Goal: Information Seeking & Learning: Learn about a topic

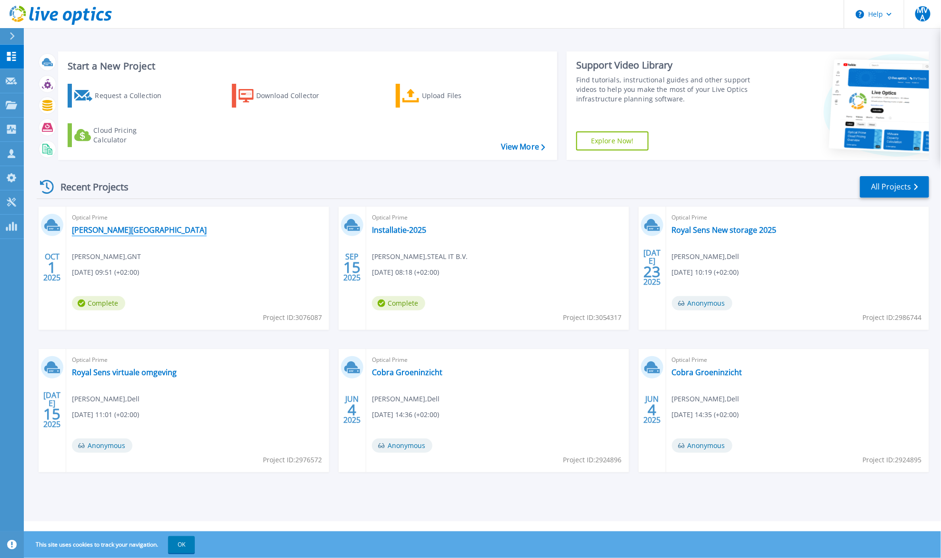
click at [118, 228] on link "[PERSON_NAME][GEOGRAPHIC_DATA]" at bounding box center [139, 230] width 135 height 10
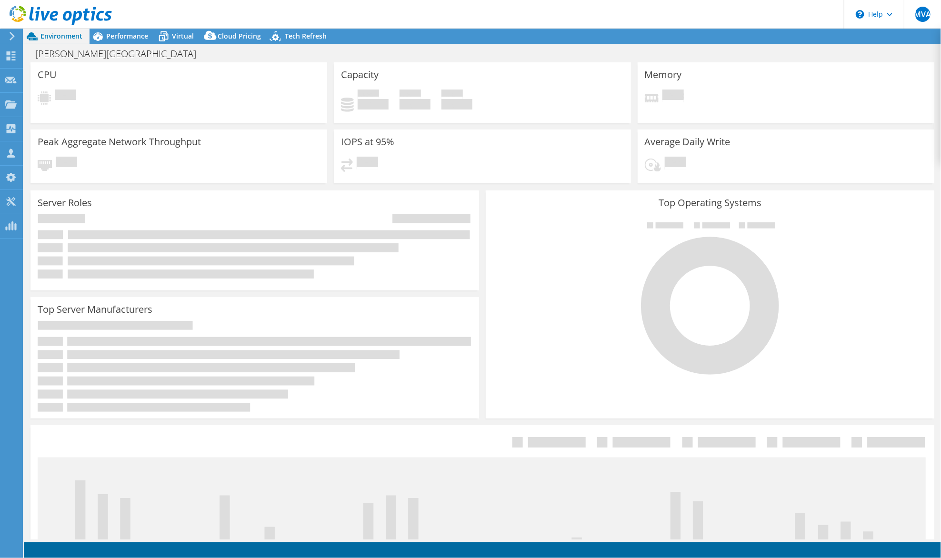
select select "USD"
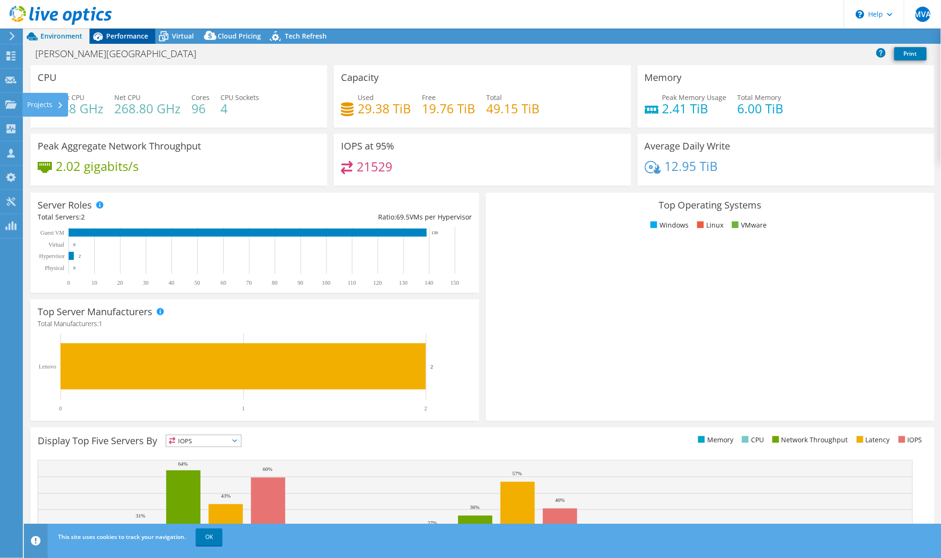
click at [115, 30] on div "Performance" at bounding box center [122, 36] width 66 height 15
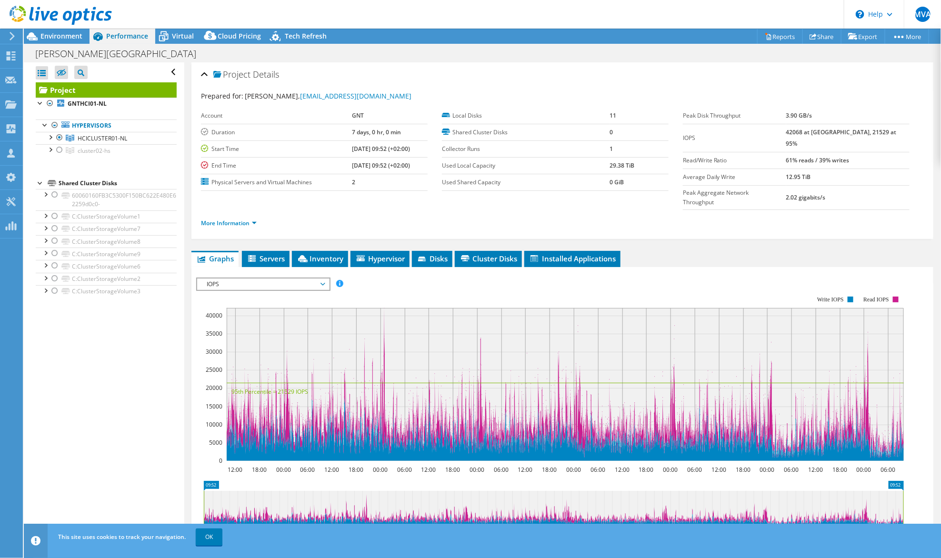
click at [116, 35] on span "Performance" at bounding box center [127, 35] width 42 height 9
click at [69, 33] on span "Environment" at bounding box center [61, 35] width 42 height 9
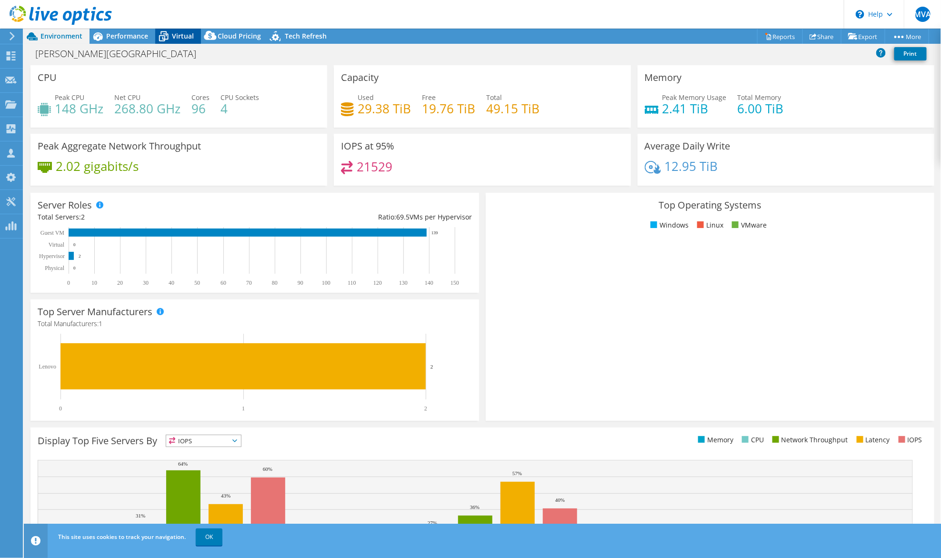
click at [175, 37] on span "Virtual" at bounding box center [183, 35] width 22 height 9
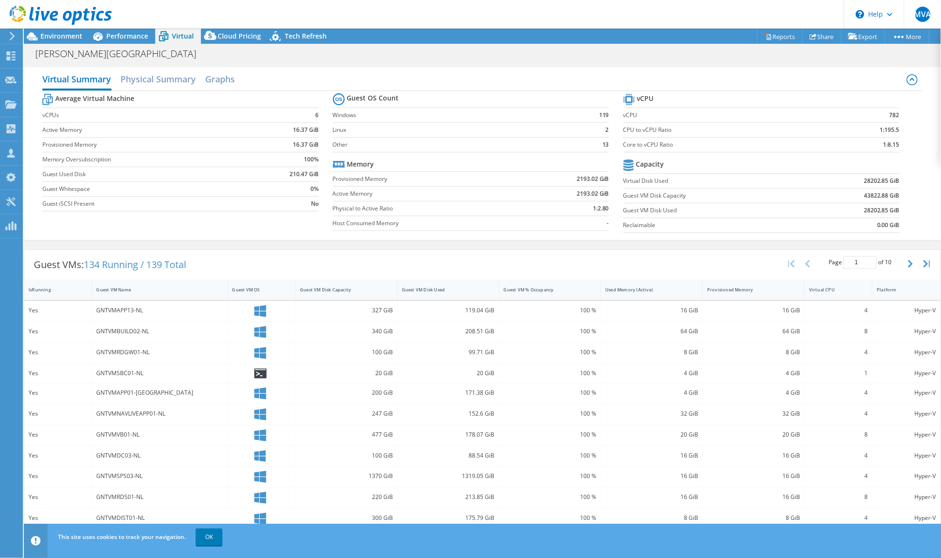
click at [40, 31] on div at bounding box center [56, 16] width 112 height 32
drag, startPoint x: 43, startPoint y: 36, endPoint x: 37, endPoint y: 37, distance: 6.4
click at [43, 36] on span "Environment" at bounding box center [61, 35] width 42 height 9
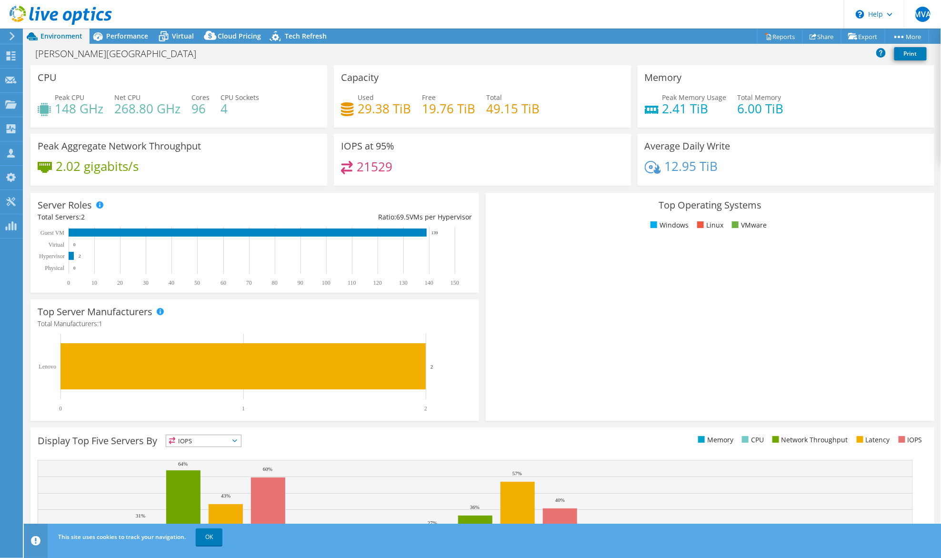
click at [37, 37] on icon at bounding box center [32, 36] width 17 height 17
drag, startPoint x: 566, startPoint y: 160, endPoint x: 544, endPoint y: 150, distance: 23.9
click at [566, 160] on div "IOPS at 95% 21529" at bounding box center [482, 160] width 297 height 52
click at [124, 37] on span "Performance" at bounding box center [127, 35] width 42 height 9
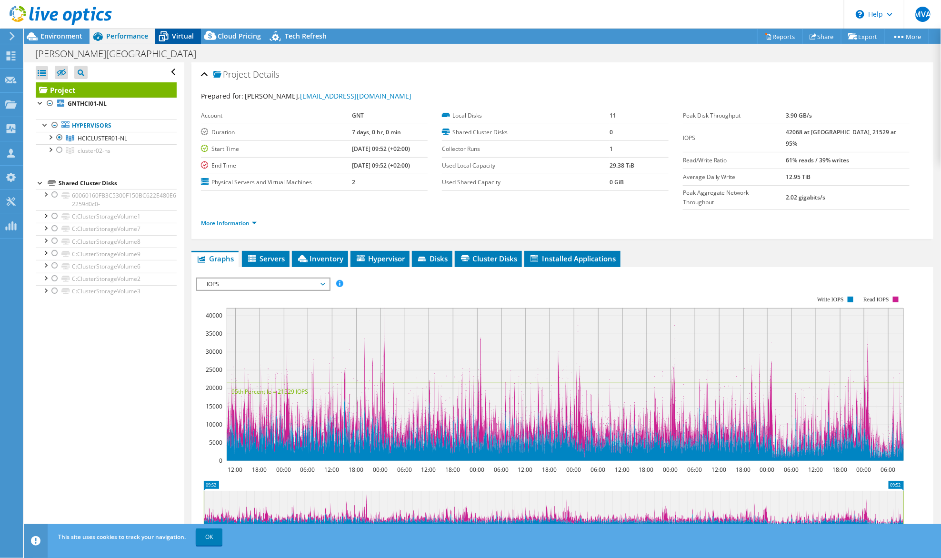
click at [187, 34] on span "Virtual" at bounding box center [183, 35] width 22 height 9
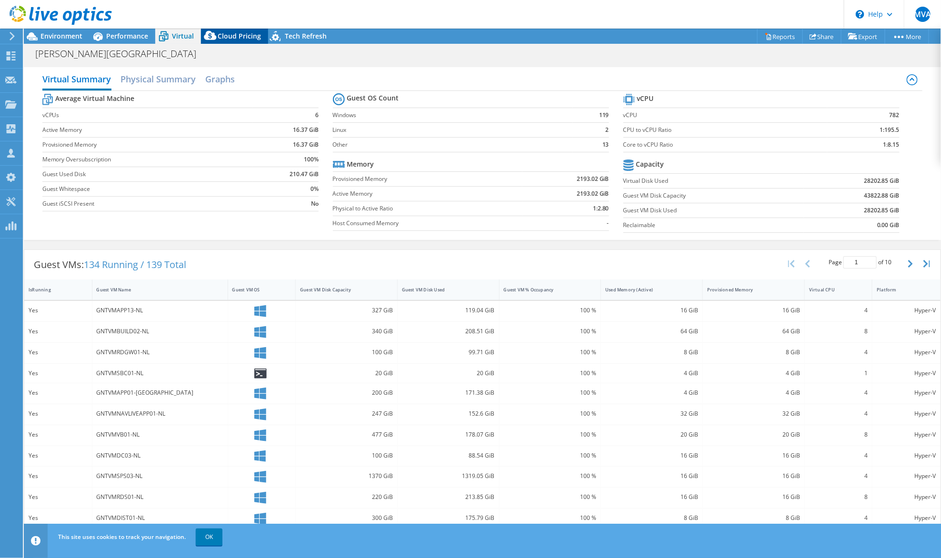
click at [227, 35] on span "Cloud Pricing" at bounding box center [239, 35] width 43 height 9
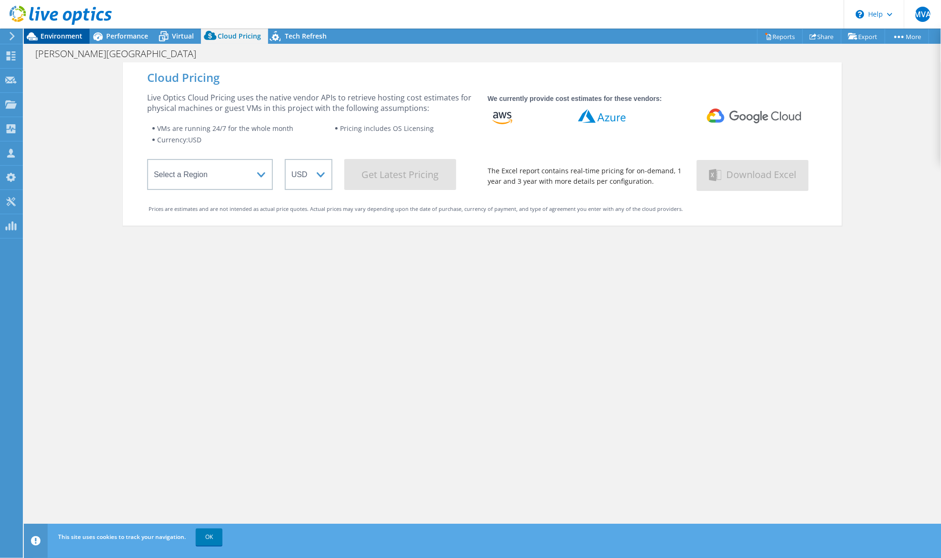
click at [49, 36] on span "Environment" at bounding box center [61, 35] width 42 height 9
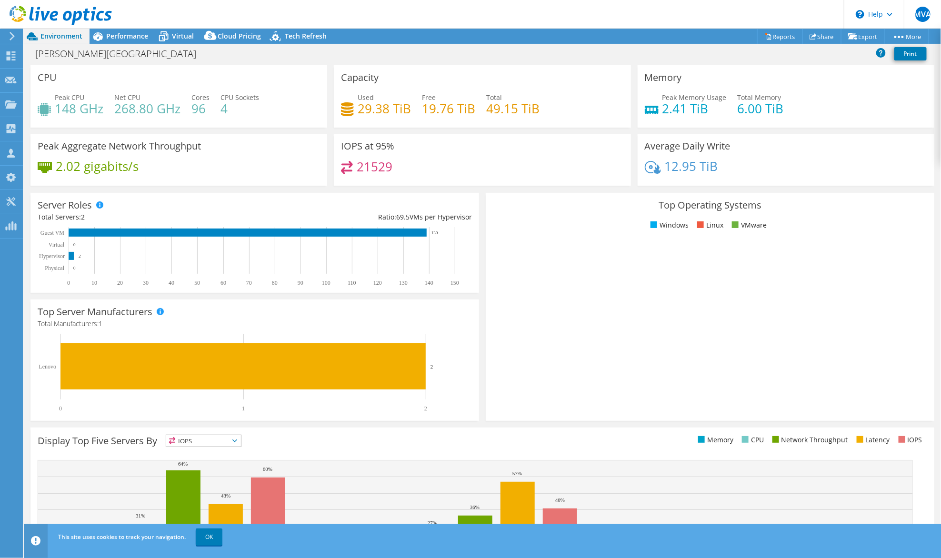
drag, startPoint x: 518, startPoint y: 298, endPoint x: 503, endPoint y: 269, distance: 32.4
click at [516, 288] on rect at bounding box center [705, 323] width 425 height 167
click at [111, 33] on span "Performance" at bounding box center [127, 35] width 42 height 9
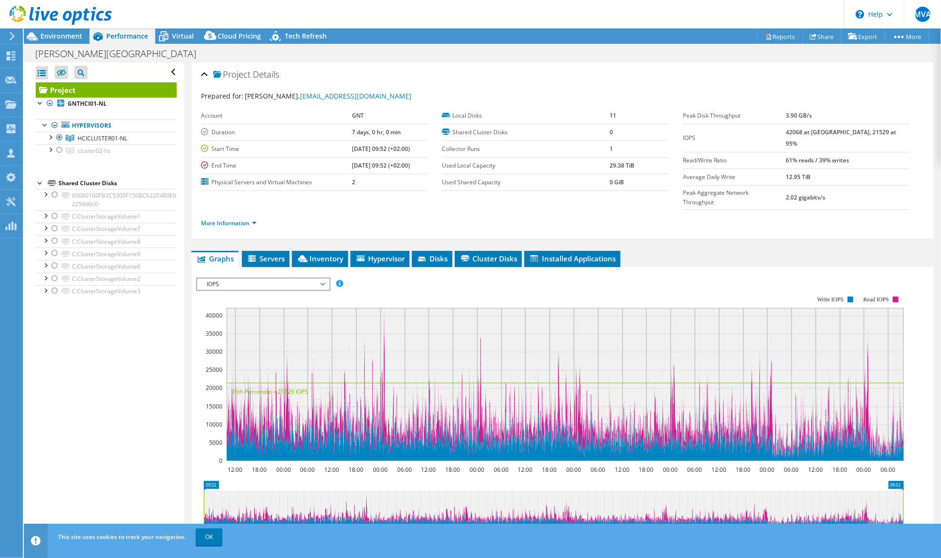
click at [236, 278] on span "IOPS" at bounding box center [263, 283] width 122 height 11
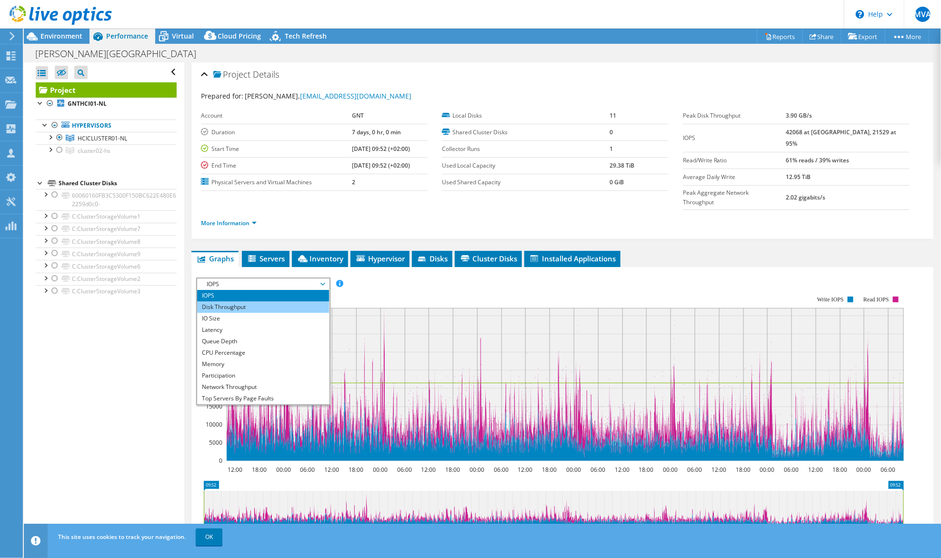
click at [221, 301] on li "Disk Throughput" at bounding box center [263, 306] width 132 height 11
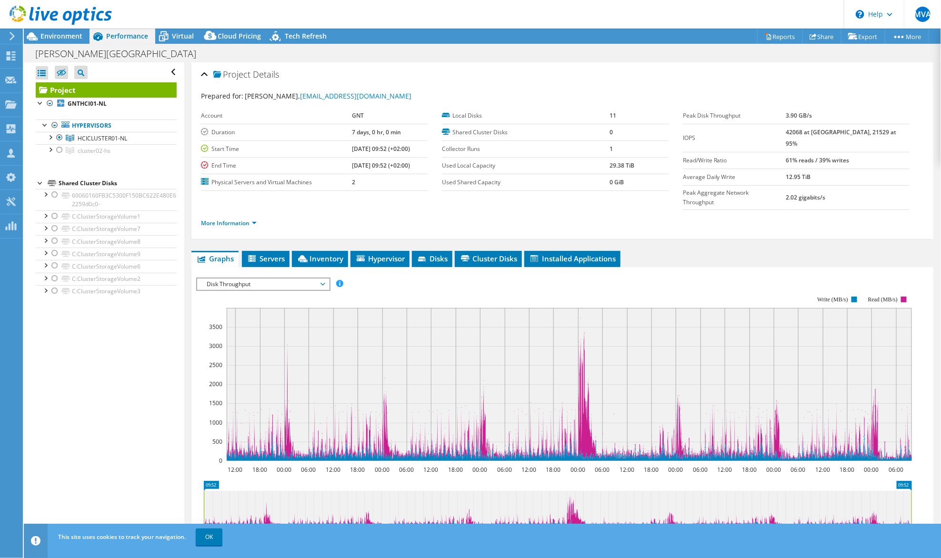
click at [250, 278] on span "Disk Throughput" at bounding box center [263, 283] width 122 height 11
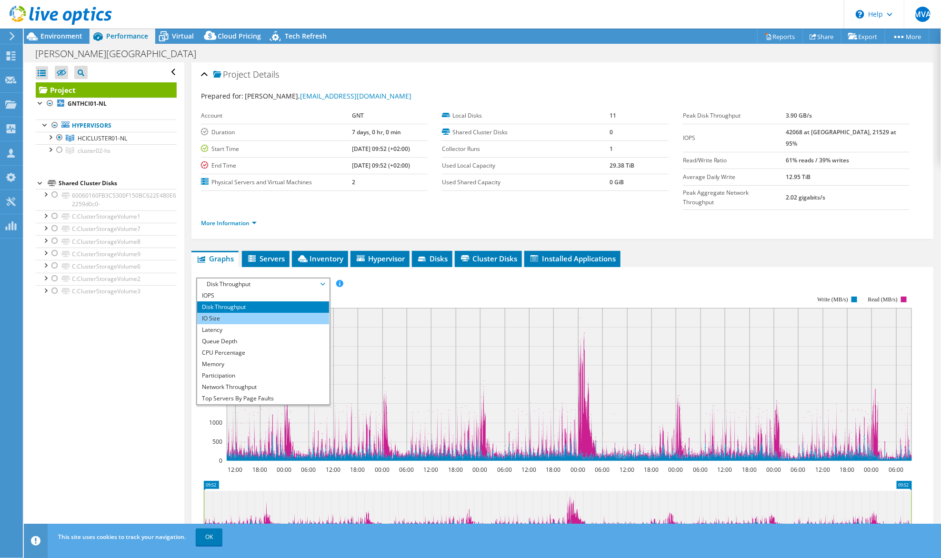
click at [222, 313] on li "IO Size" at bounding box center [263, 318] width 132 height 11
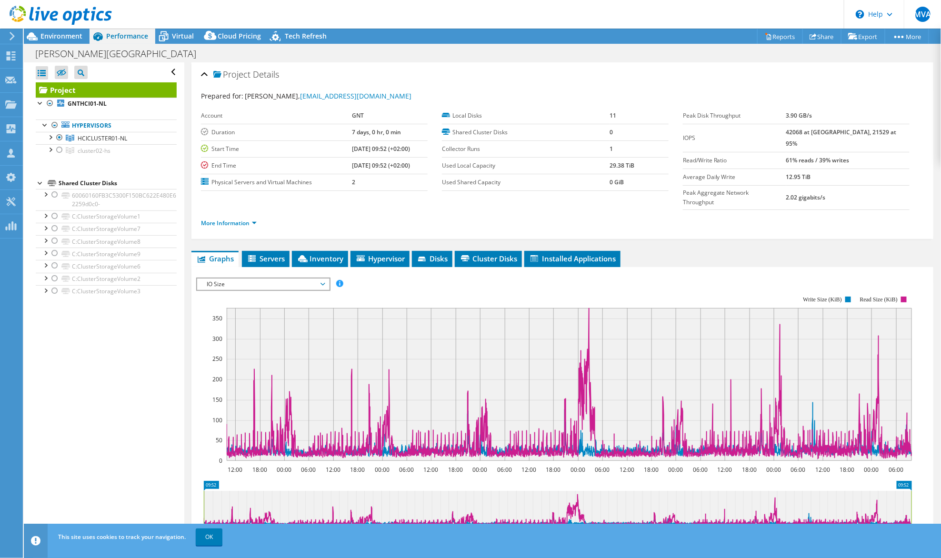
click at [236, 278] on span "IO Size" at bounding box center [263, 283] width 122 height 11
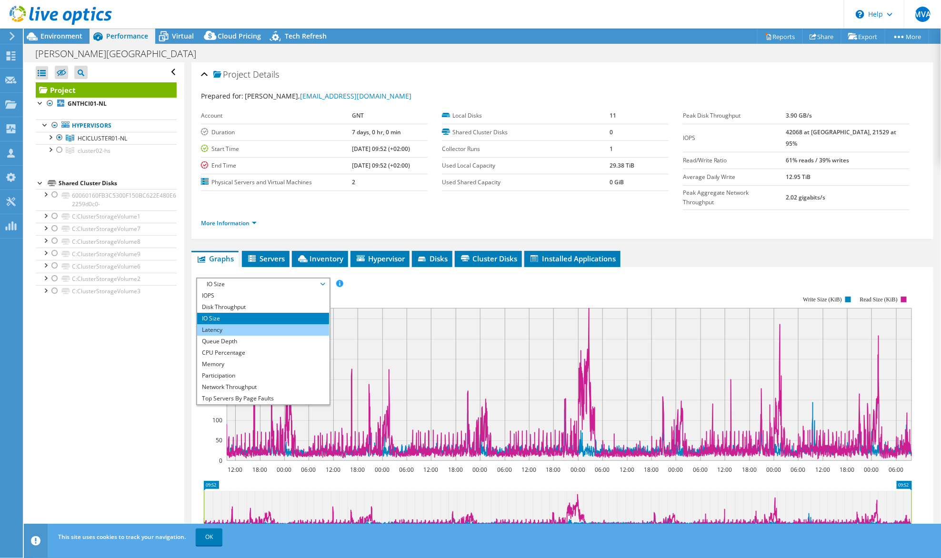
click at [228, 324] on li "Latency" at bounding box center [263, 329] width 132 height 11
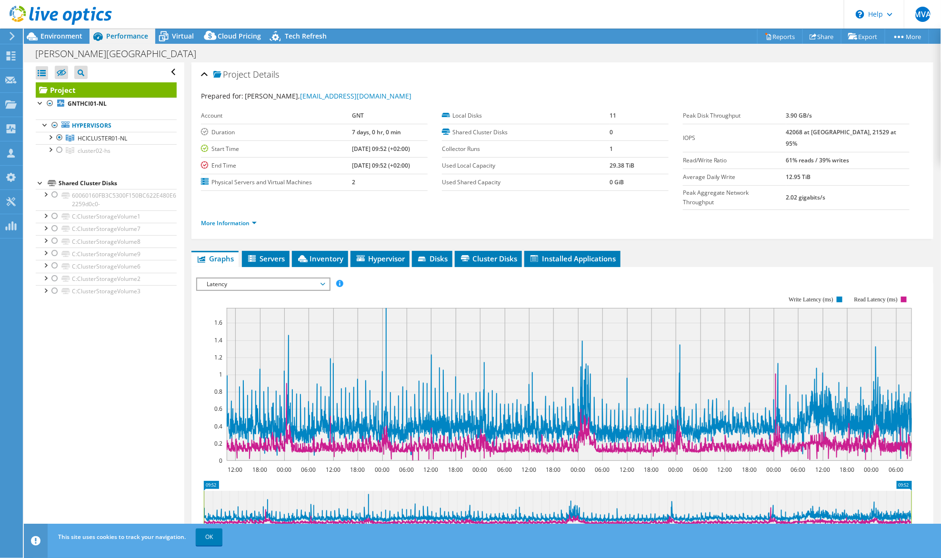
click at [223, 278] on span "Latency" at bounding box center [263, 283] width 122 height 11
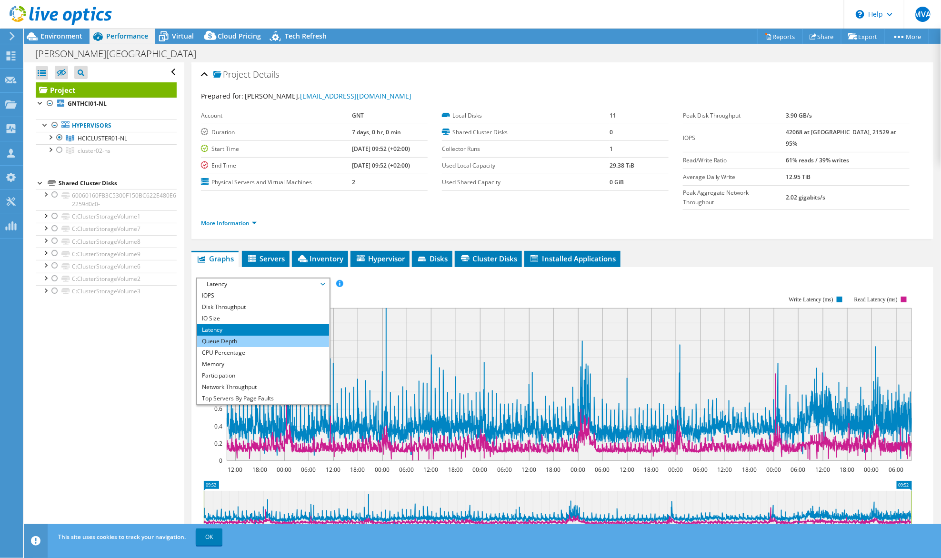
click at [230, 336] on li "Queue Depth" at bounding box center [263, 341] width 132 height 11
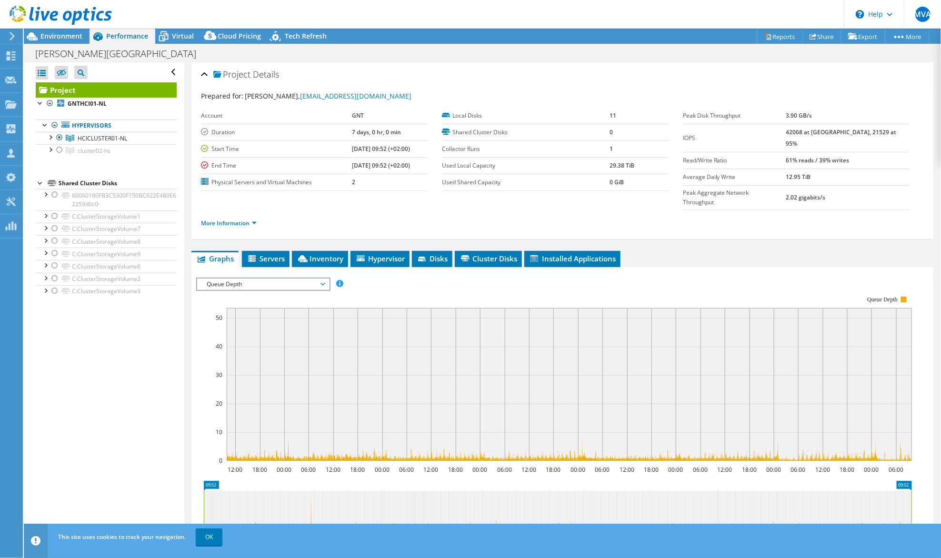
click at [222, 278] on span "Queue Depth" at bounding box center [263, 283] width 122 height 11
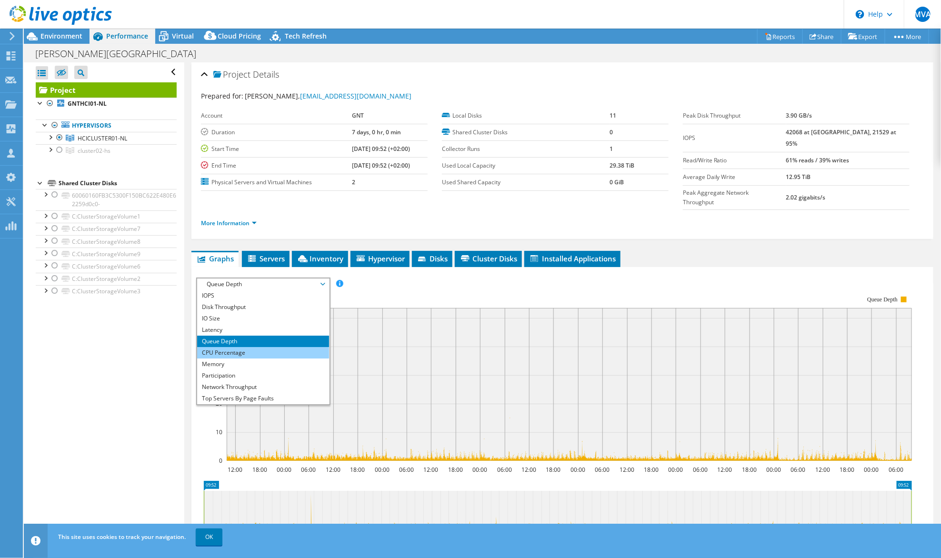
click at [225, 347] on li "CPU Percentage" at bounding box center [263, 352] width 132 height 11
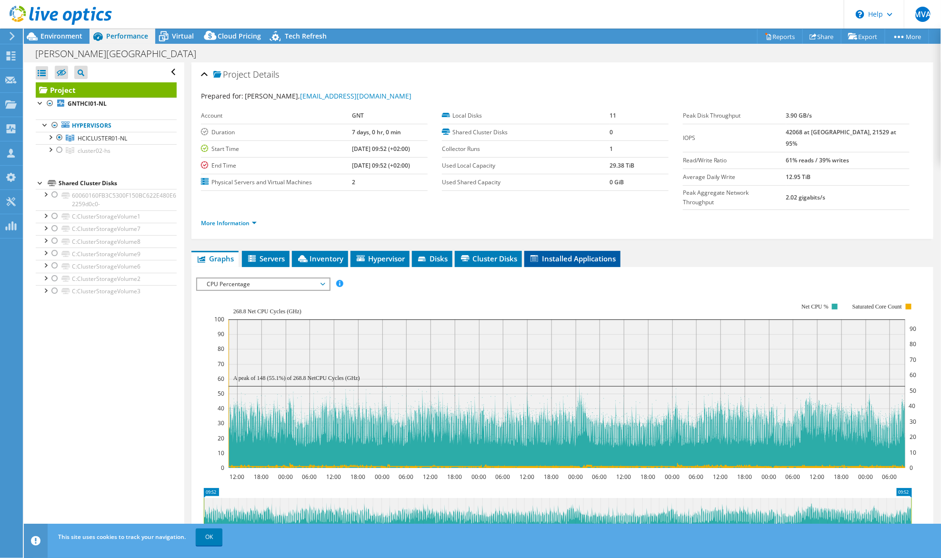
click at [600, 254] on span "Installed Applications" at bounding box center [572, 259] width 87 height 10
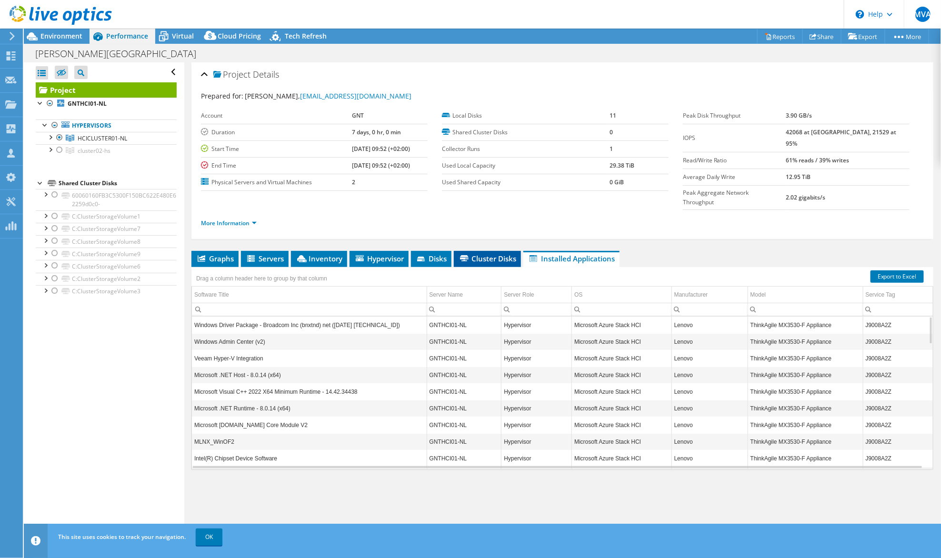
click at [471, 254] on span "Cluster Disks" at bounding box center [487, 259] width 58 height 10
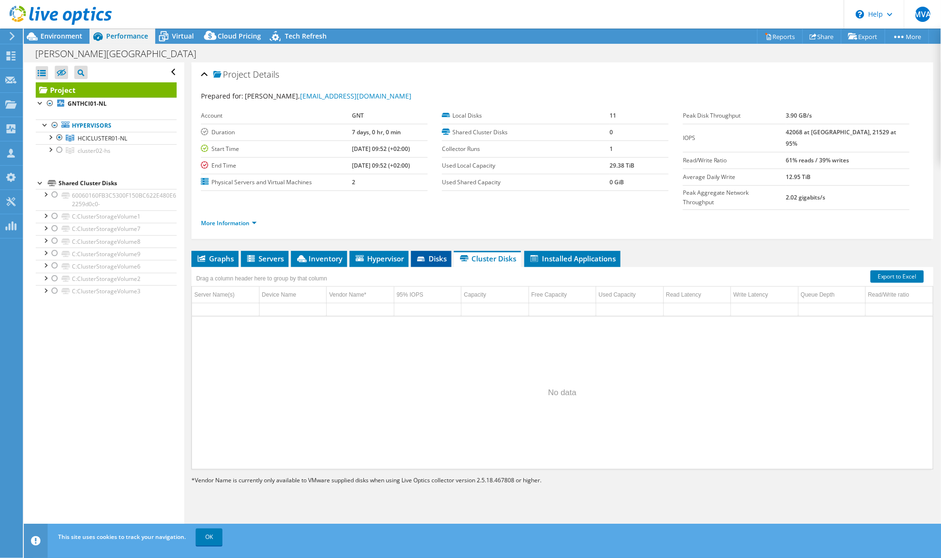
click at [435, 254] on span "Disks" at bounding box center [431, 259] width 31 height 10
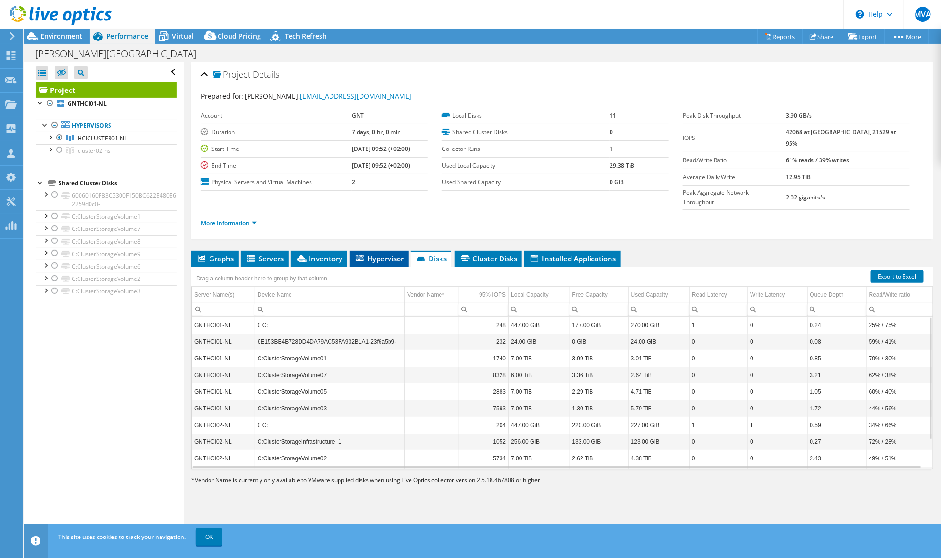
click at [378, 254] on span "Hypervisor" at bounding box center [379, 259] width 50 height 10
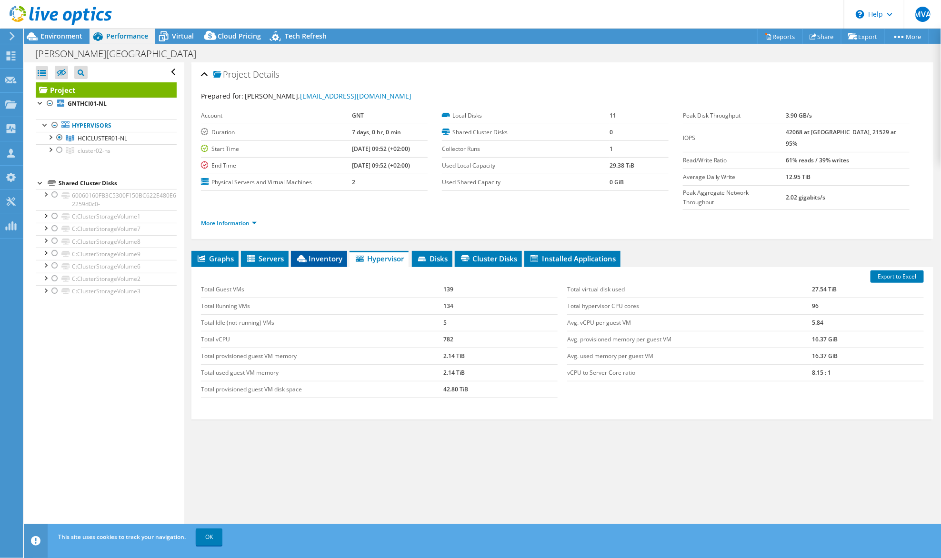
click at [314, 251] on li "Inventory" at bounding box center [319, 259] width 56 height 16
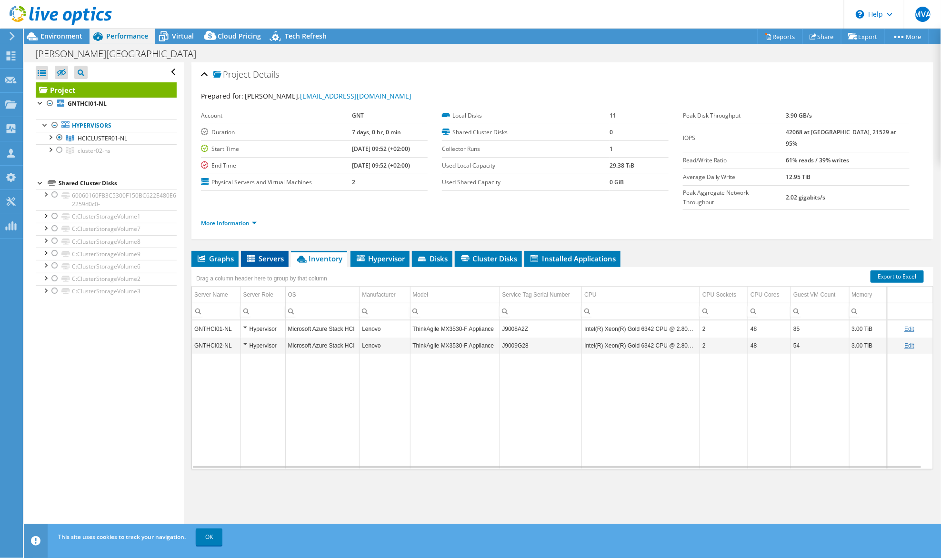
click at [257, 254] on span "Servers" at bounding box center [265, 259] width 38 height 10
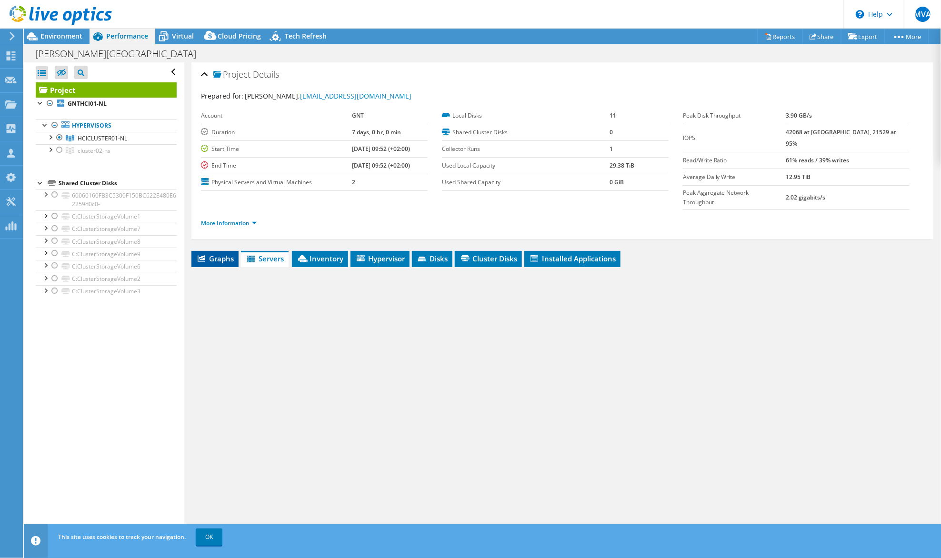
click at [204, 251] on li "Graphs" at bounding box center [214, 259] width 47 height 16
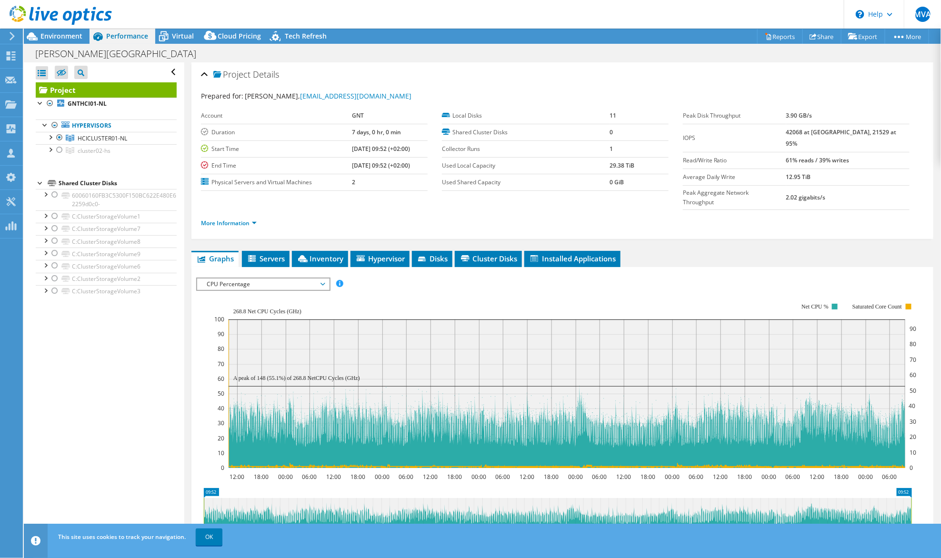
click at [232, 290] on rect at bounding box center [565, 385] width 702 height 190
click at [221, 278] on span "CPU Percentage" at bounding box center [263, 283] width 122 height 11
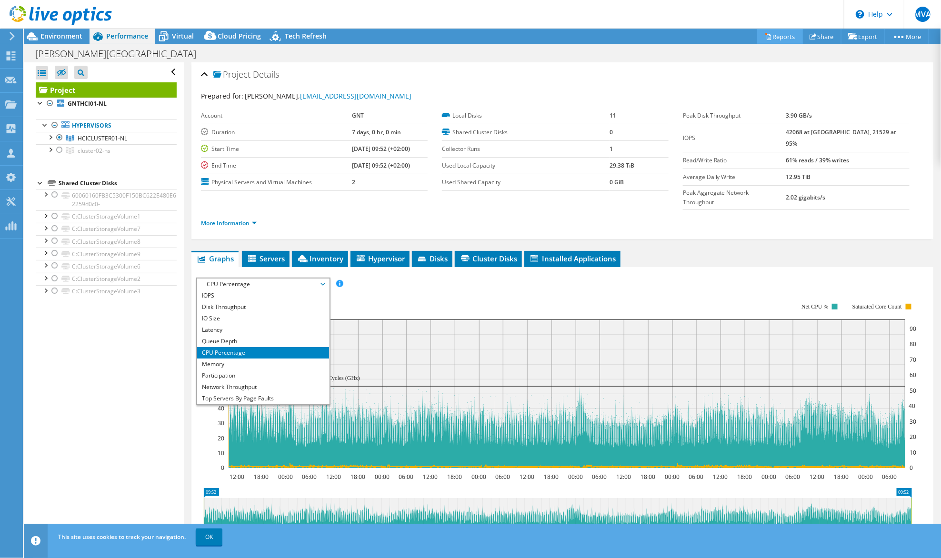
click at [771, 38] on link "Reports" at bounding box center [780, 36] width 46 height 15
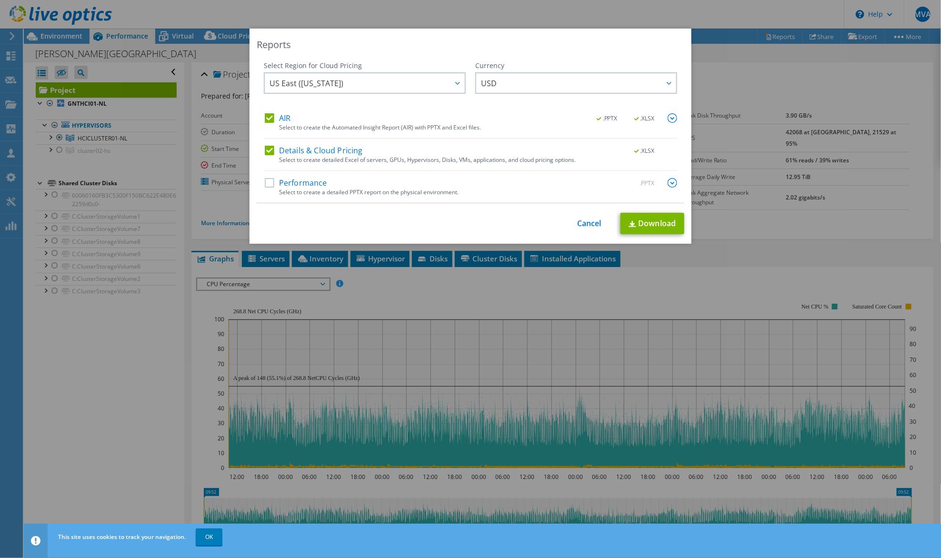
click at [265, 181] on label "Performance" at bounding box center [296, 183] width 62 height 10
click at [0, 0] on input "Performance" at bounding box center [0, 0] width 0 height 0
click at [636, 225] on link "Download" at bounding box center [652, 223] width 64 height 21
click at [779, 18] on div "Reports Select Region for Cloud Pricing Asia Pacific ([GEOGRAPHIC_DATA]) [GEOGR…" at bounding box center [470, 279] width 941 height 558
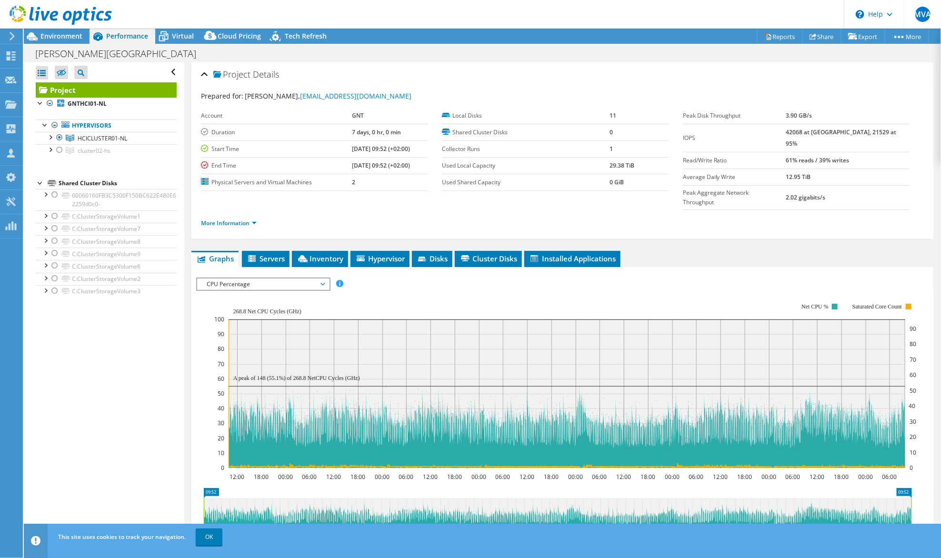
click at [706, 21] on header "MVA Partner Team Member [PERSON_NAME] [PERSON_NAME][EMAIL_ADDRESS][DOMAIN_NAME]…" at bounding box center [470, 14] width 941 height 29
drag, startPoint x: 406, startPoint y: 96, endPoint x: 294, endPoint y: 54, distance: 120.5
click at [406, 95] on div "Prepared for: [PERSON_NAME], [EMAIL_ADDRESS][DOMAIN_NAME]" at bounding box center [562, 96] width 723 height 11
click at [160, 29] on icon at bounding box center [163, 36] width 17 height 17
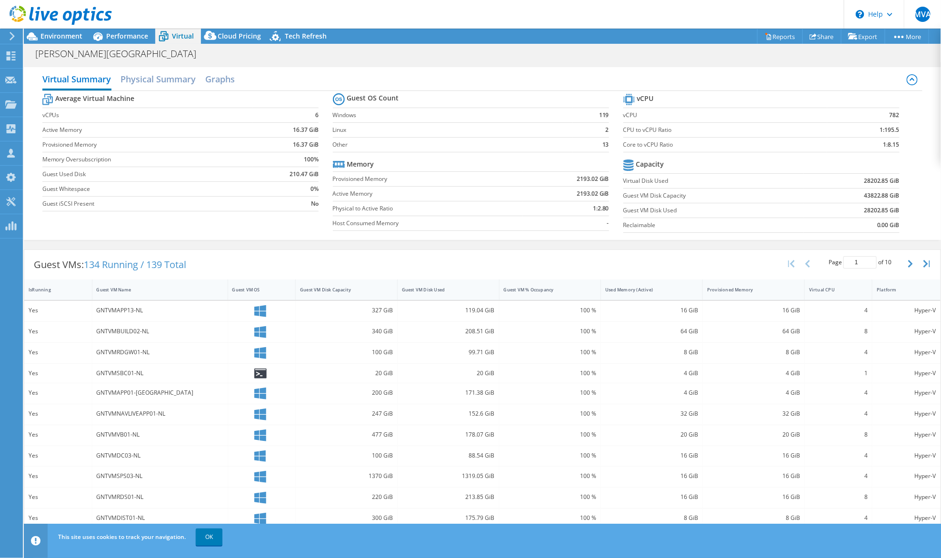
click at [420, 515] on div "175.79 GiB" at bounding box center [448, 518] width 93 height 10
click at [125, 38] on span "Performance" at bounding box center [127, 35] width 42 height 9
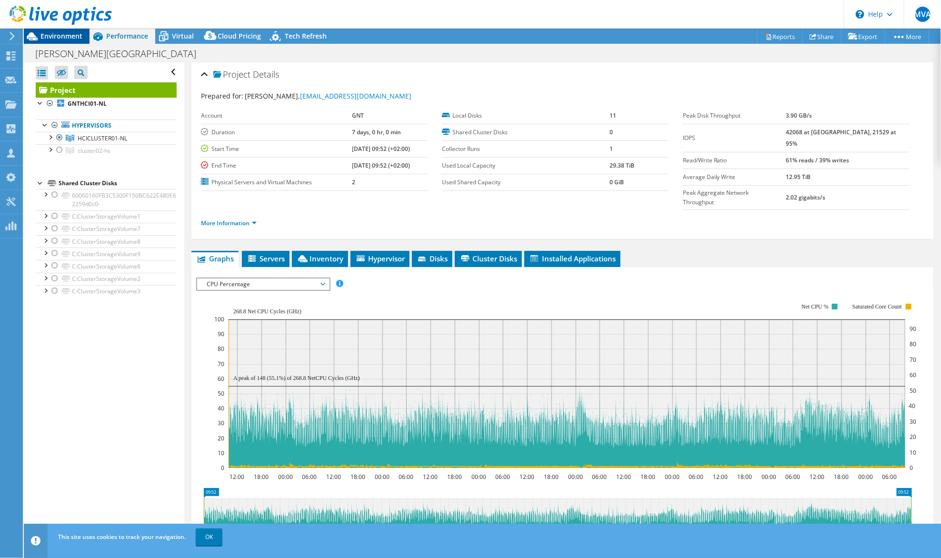
click at [50, 36] on span "Environment" at bounding box center [61, 35] width 42 height 9
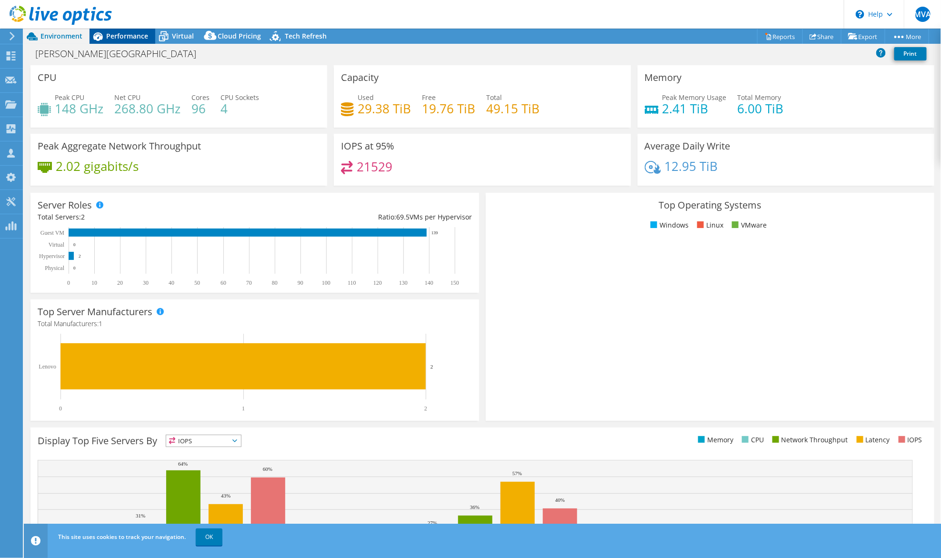
click at [104, 36] on icon at bounding box center [97, 36] width 17 height 17
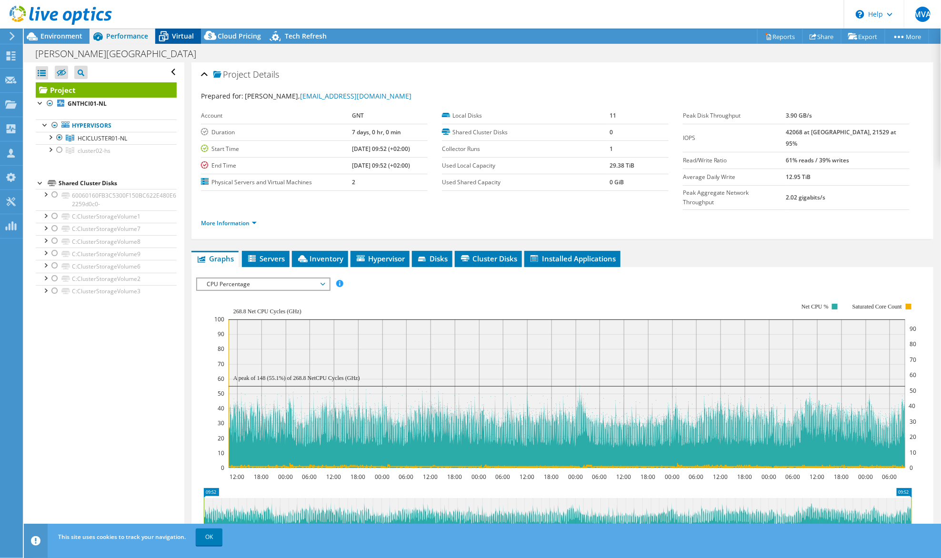
click at [178, 31] on span "Virtual" at bounding box center [183, 35] width 22 height 9
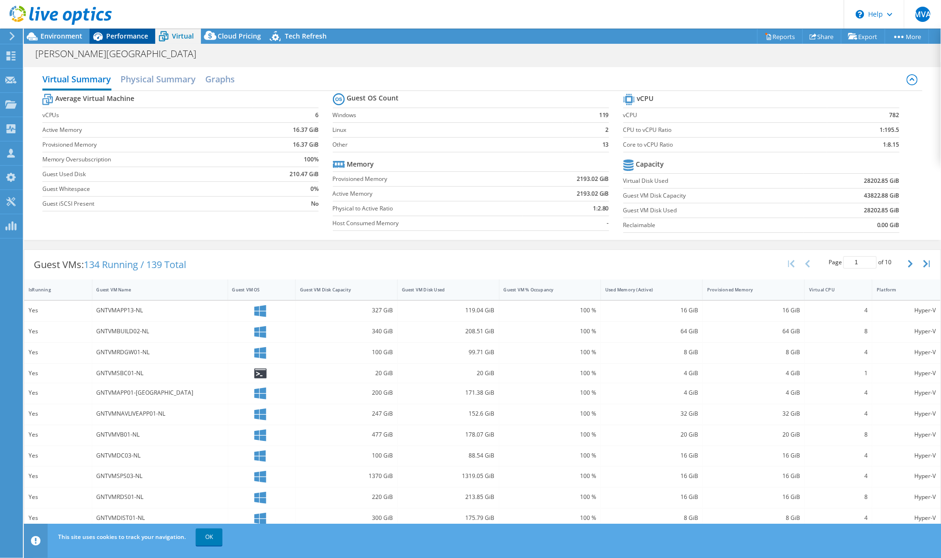
click at [118, 37] on span "Performance" at bounding box center [127, 35] width 42 height 9
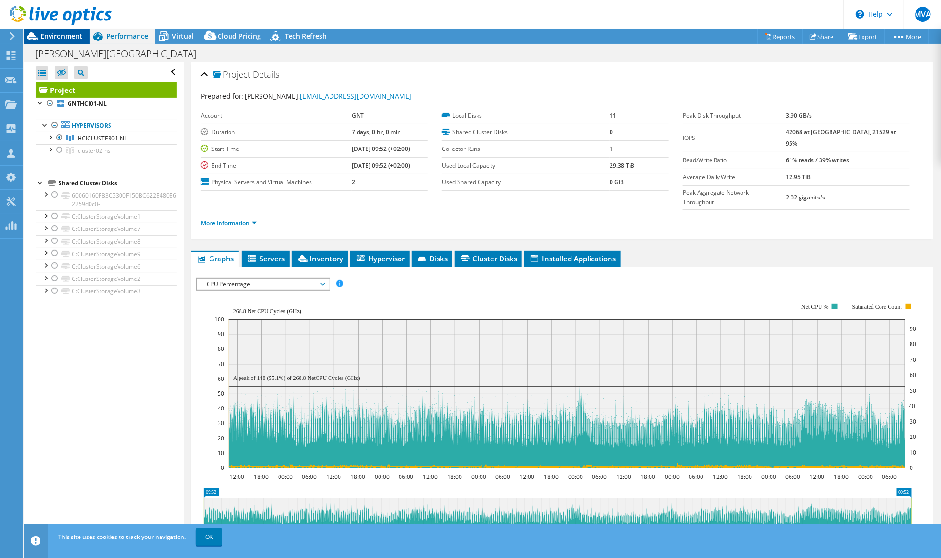
click at [50, 33] on span "Environment" at bounding box center [61, 35] width 42 height 9
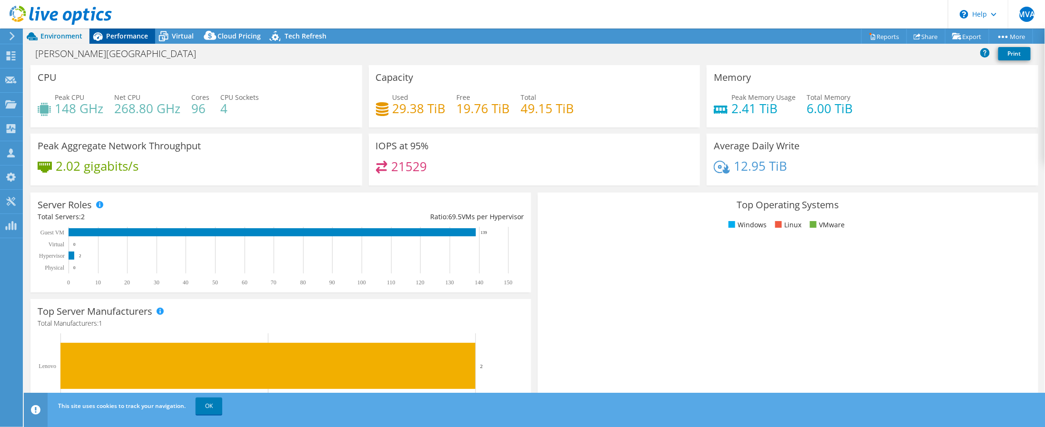
click at [119, 36] on span "Performance" at bounding box center [127, 35] width 42 height 9
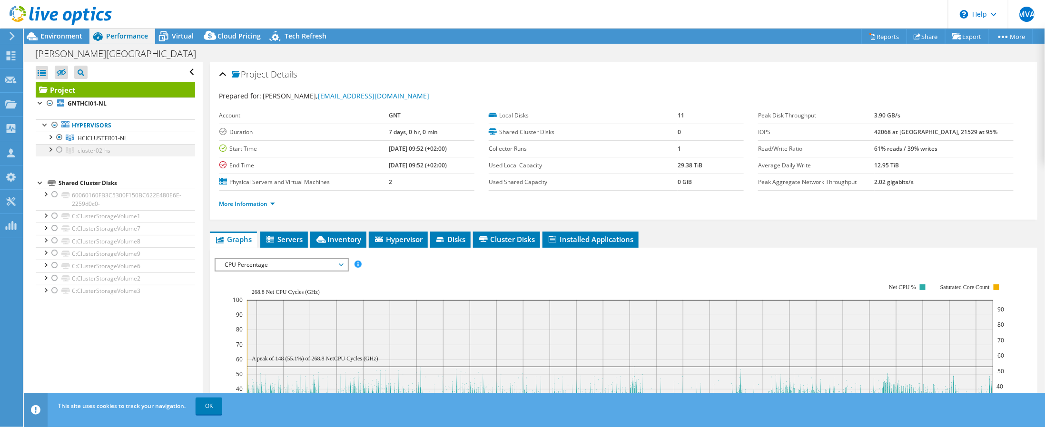
click at [61, 154] on div at bounding box center [60, 149] width 10 height 11
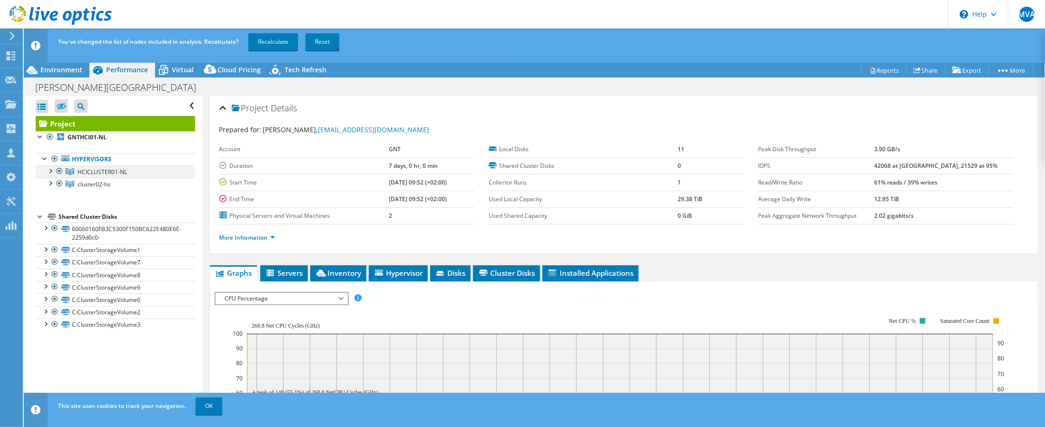
click at [58, 171] on div at bounding box center [60, 171] width 10 height 11
click at [59, 171] on div at bounding box center [60, 171] width 10 height 11
click at [59, 183] on div at bounding box center [60, 183] width 10 height 11
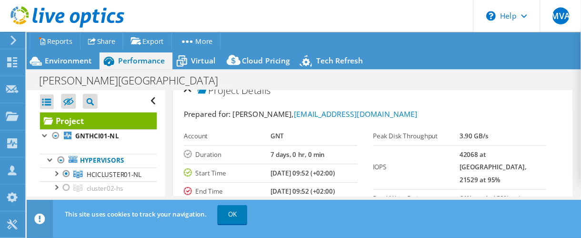
scroll to position [12, 0]
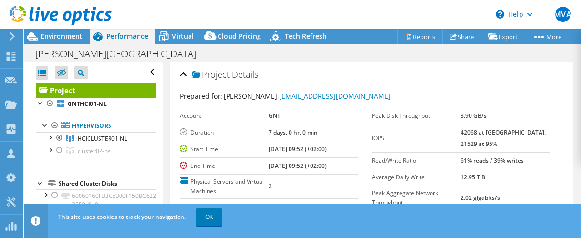
select select "USD"
click at [64, 40] on span "Environment" at bounding box center [61, 35] width 42 height 9
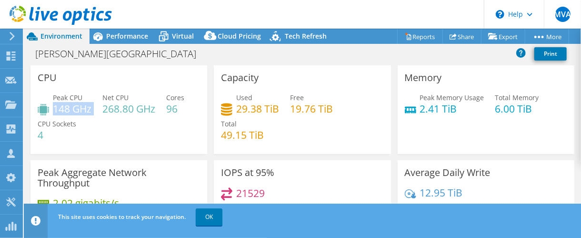
drag, startPoint x: 59, startPoint y: 108, endPoint x: 95, endPoint y: 103, distance: 35.5
click at [95, 103] on div "Peak CPU 148 GHz Net CPU 268.80 GHz Cores 96 CPU Sockets 4" at bounding box center [119, 120] width 162 height 57
drag, startPoint x: 103, startPoint y: 108, endPoint x: 158, endPoint y: 110, distance: 54.3
click at [158, 110] on div "Peak CPU 148 GHz Net CPU 268.80 GHz Cores 96 CPU Sockets 4" at bounding box center [119, 120] width 162 height 57
drag, startPoint x: 87, startPoint y: 113, endPoint x: 55, endPoint y: 106, distance: 32.7
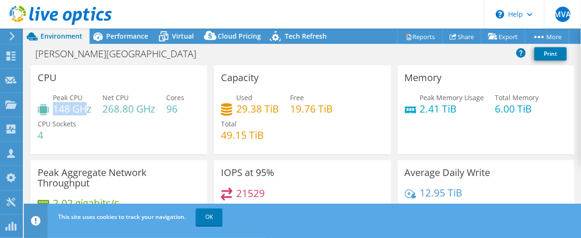
click at [55, 106] on h4 "148 GHz" at bounding box center [72, 108] width 39 height 10
drag, startPoint x: 276, startPoint y: 110, endPoint x: 260, endPoint y: 112, distance: 15.8
click at [260, 112] on h4 "29.38 TiB" at bounding box center [257, 108] width 43 height 10
drag, startPoint x: 235, startPoint y: 110, endPoint x: 274, endPoint y: 113, distance: 39.1
click at [274, 113] on h4 "29.38 TiB" at bounding box center [257, 108] width 43 height 10
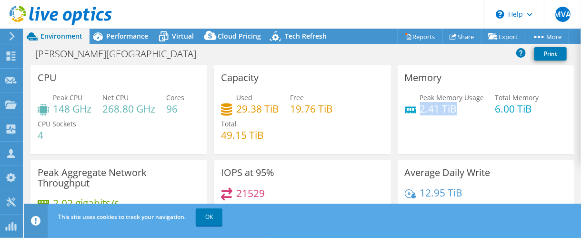
drag, startPoint x: 416, startPoint y: 108, endPoint x: 449, endPoint y: 112, distance: 33.6
click at [449, 112] on h4 "2.41 TiB" at bounding box center [452, 108] width 64 height 10
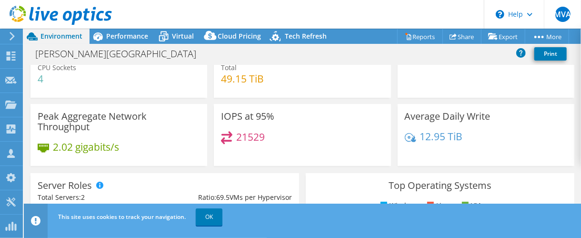
scroll to position [53, 0]
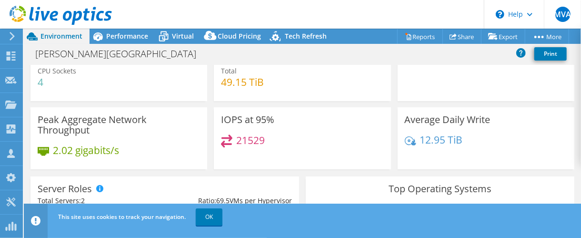
drag, startPoint x: 463, startPoint y: 141, endPoint x: 411, endPoint y: 146, distance: 52.5
click at [411, 146] on div "12.95 TiB" at bounding box center [486, 144] width 162 height 20
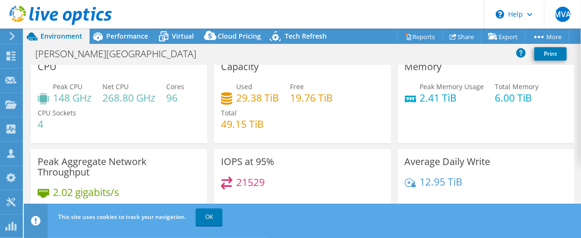
scroll to position [0, 0]
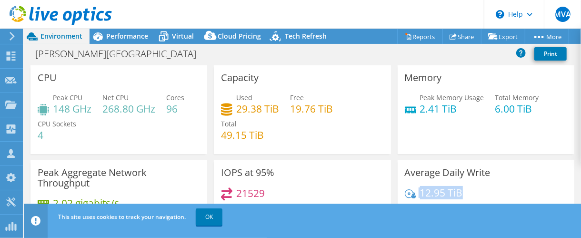
drag, startPoint x: 456, startPoint y: 192, endPoint x: 409, endPoint y: 194, distance: 47.2
click at [409, 194] on div "12.95 TiB" at bounding box center [434, 192] width 58 height 10
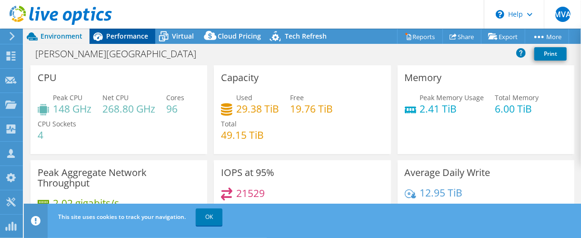
click at [127, 40] on span "Performance" at bounding box center [127, 35] width 42 height 9
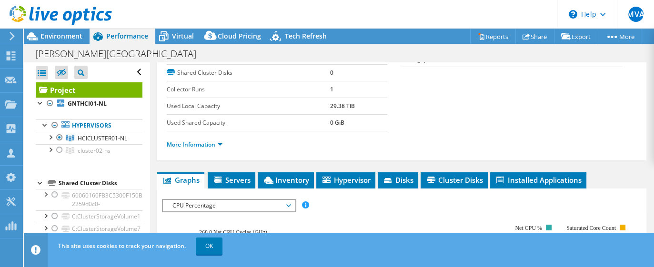
scroll to position [130, 0]
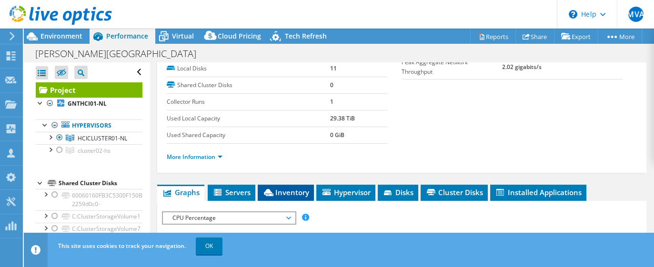
click at [284, 188] on span "Inventory" at bounding box center [285, 193] width 47 height 10
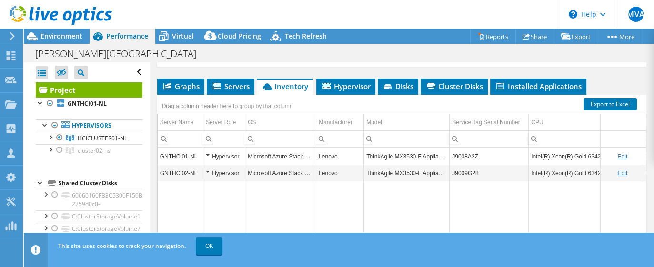
scroll to position [200, 0]
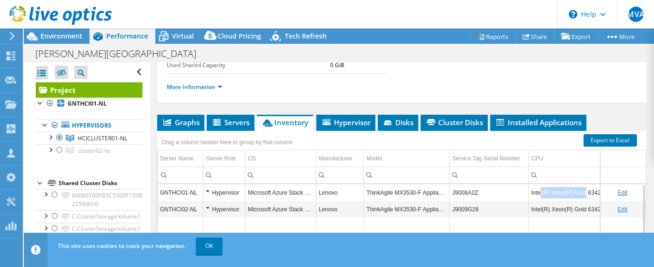
drag, startPoint x: 541, startPoint y: 190, endPoint x: 582, endPoint y: 189, distance: 40.5
click at [580, 189] on td "Intel(R) Xeon(R) Gold 6342 CPU @ 2.80GHz" at bounding box center [585, 192] width 114 height 17
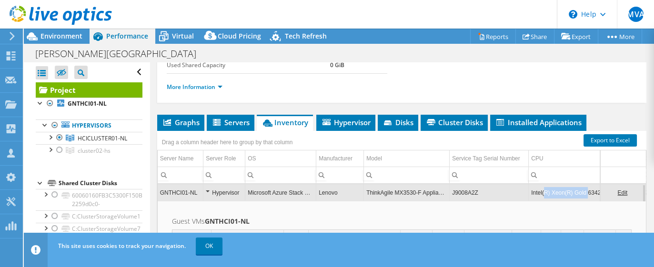
drag, startPoint x: 544, startPoint y: 188, endPoint x: 585, endPoint y: 190, distance: 41.9
click at [580, 190] on td "Intel(R) Xeon(R) Gold 6342 CPU @ 2.80GHz" at bounding box center [585, 192] width 114 height 17
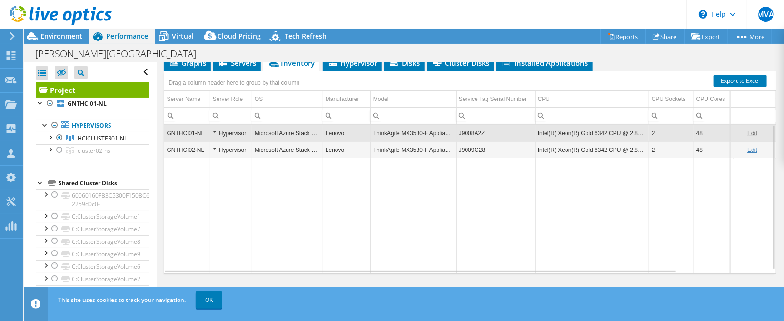
scroll to position [214, 0]
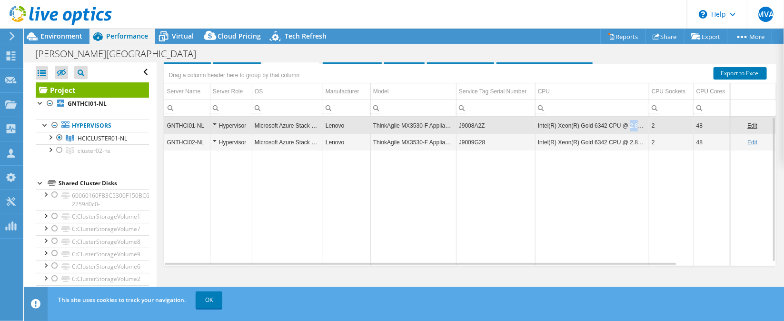
drag, startPoint x: 625, startPoint y: 124, endPoint x: 645, endPoint y: 128, distance: 20.4
click at [580, 128] on td "Intel(R) Xeon(R) Gold 6342 CPU @ 2.80GHz" at bounding box center [592, 125] width 114 height 17
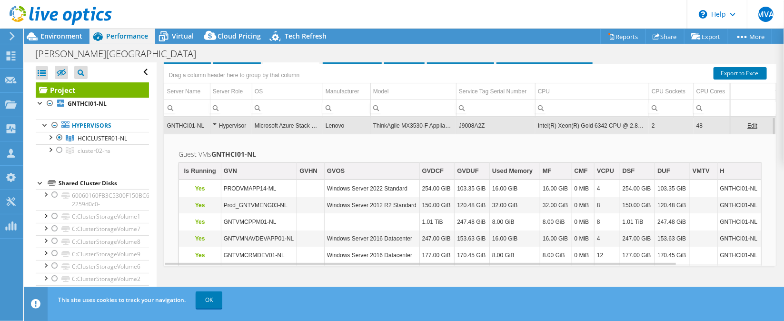
scroll to position [71, 0]
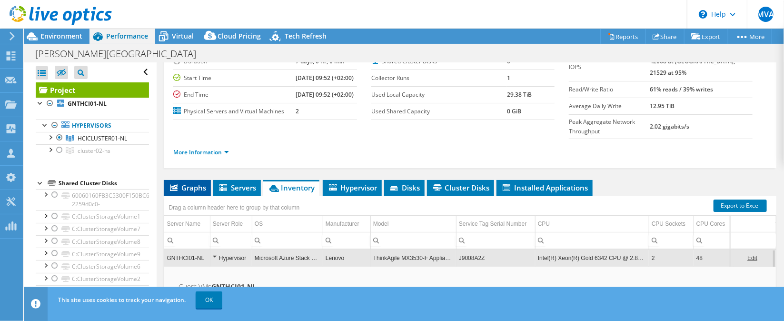
click at [187, 192] on li "Graphs" at bounding box center [187, 188] width 47 height 16
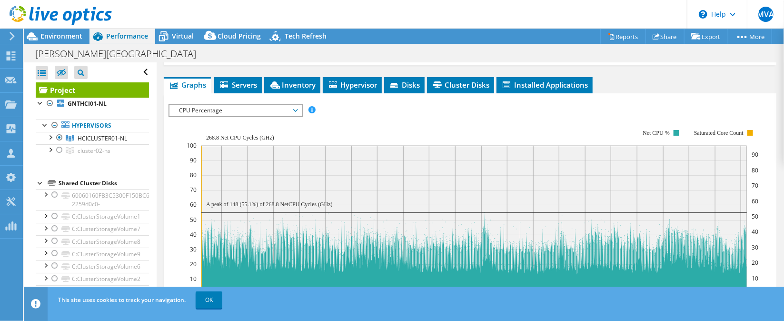
scroll to position [166, 0]
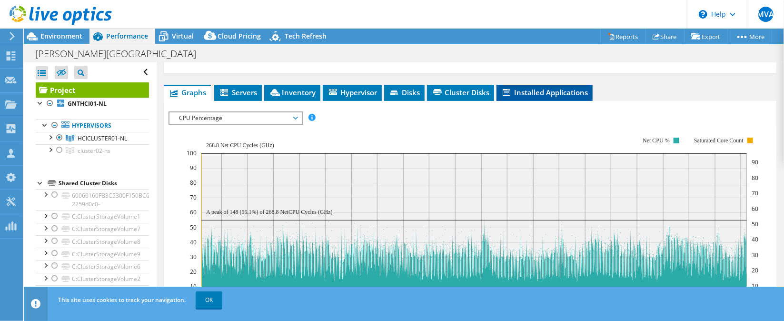
click at [537, 97] on span "Installed Applications" at bounding box center [544, 93] width 87 height 10
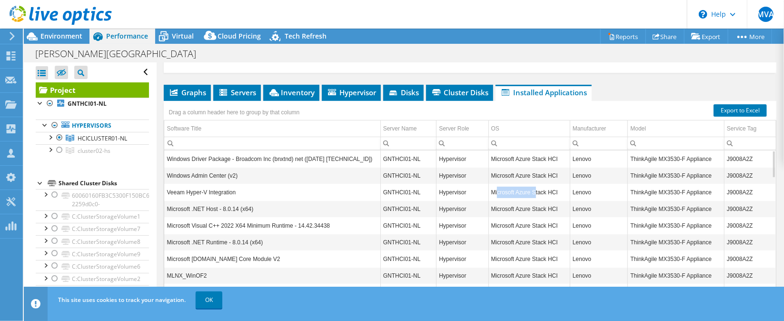
drag, startPoint x: 494, startPoint y: 194, endPoint x: 530, endPoint y: 196, distance: 36.2
click at [530, 196] on td "Microsoft Azure Stack HCI" at bounding box center [528, 192] width 81 height 17
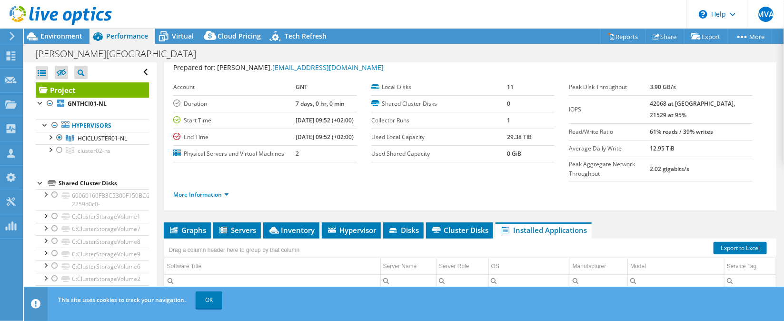
scroll to position [0, 0]
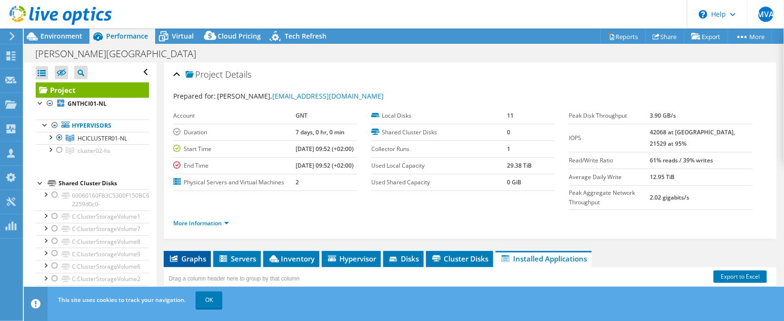
click at [181, 237] on span "Graphs" at bounding box center [187, 259] width 38 height 10
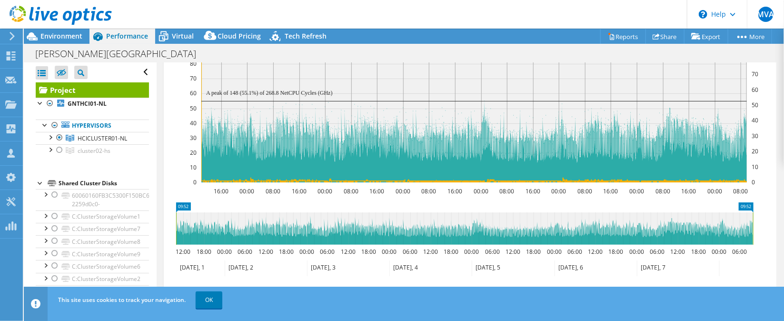
scroll to position [142, 0]
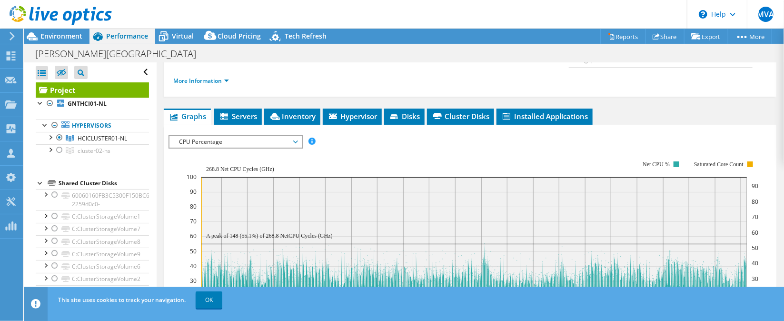
drag, startPoint x: 209, startPoint y: 155, endPoint x: 204, endPoint y: 149, distance: 7.1
click at [208, 148] on span "CPU Percentage" at bounding box center [235, 141] width 122 height 11
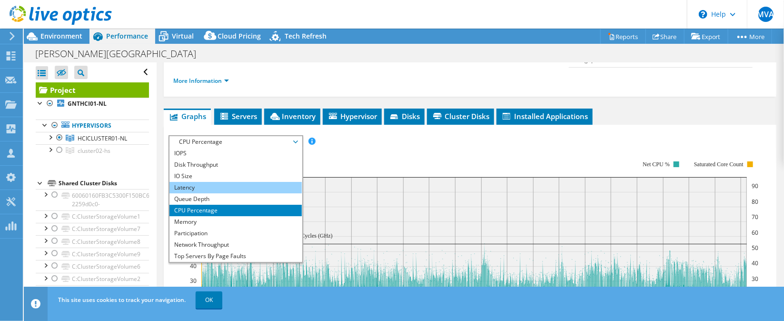
click at [194, 193] on li "Latency" at bounding box center [235, 187] width 132 height 11
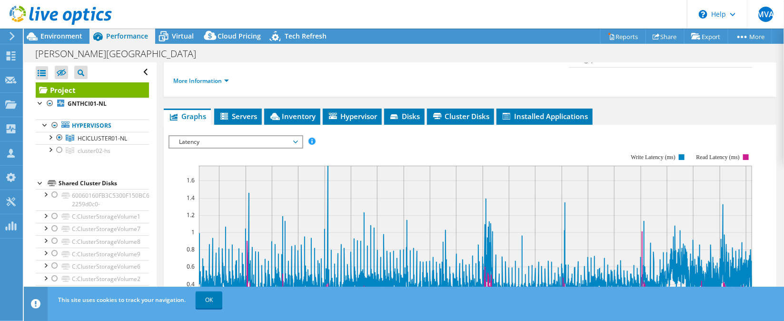
scroll to position [214, 0]
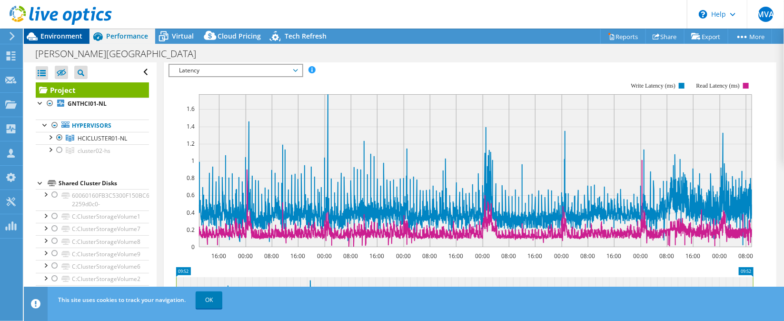
click at [56, 43] on div "Environment" at bounding box center [57, 36] width 66 height 15
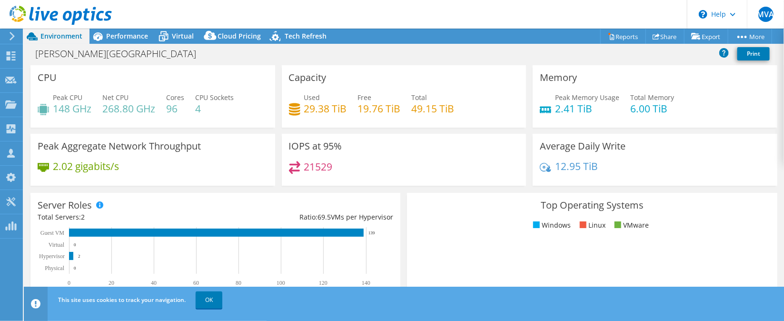
click at [50, 37] on span "Environment" at bounding box center [61, 35] width 42 height 9
drag, startPoint x: 302, startPoint y: 167, endPoint x: 349, endPoint y: 172, distance: 47.8
click at [349, 172] on div "21529" at bounding box center [404, 171] width 230 height 20
click at [132, 38] on span "Performance" at bounding box center [127, 35] width 42 height 9
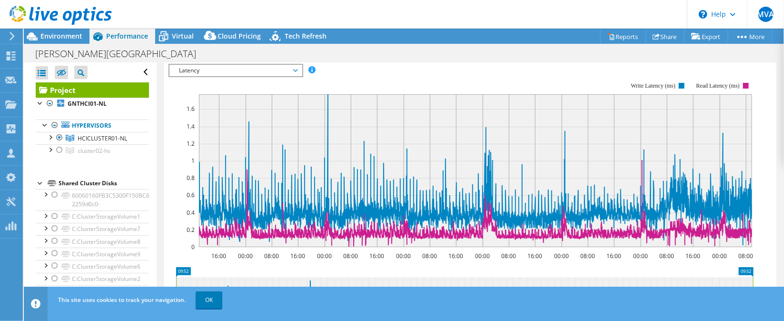
click at [190, 76] on span "Latency" at bounding box center [235, 70] width 122 height 11
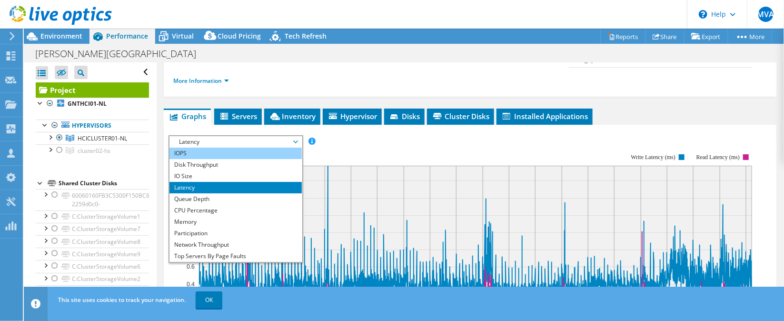
click at [213, 163] on div "Project Details Prepared for: Berry van Belkom, bvbelkom@gnt-group.com Account …" at bounding box center [470, 223] width 627 height 606
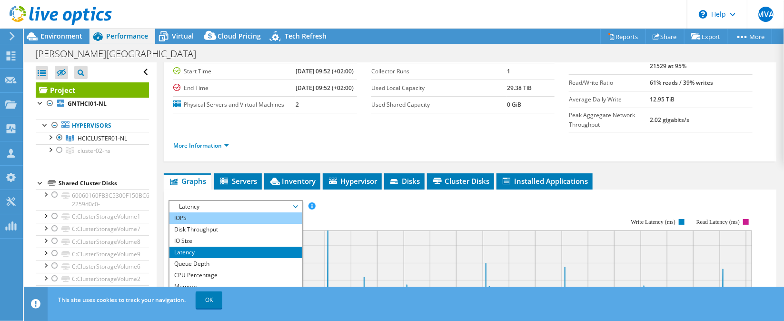
scroll to position [71, 0]
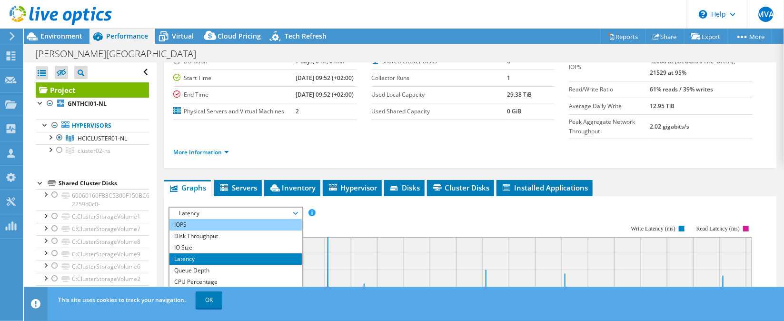
click at [189, 230] on li "IOPS" at bounding box center [235, 224] width 132 height 11
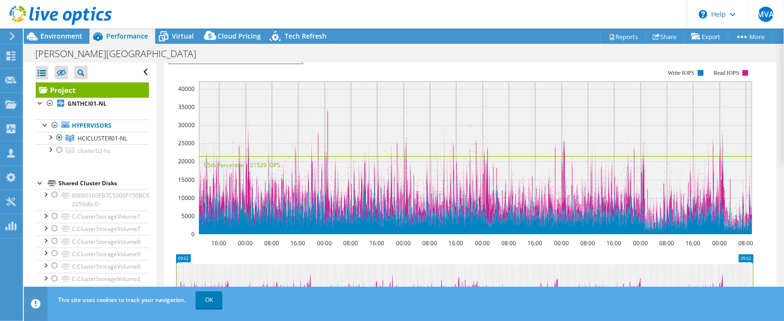
scroll to position [214, 0]
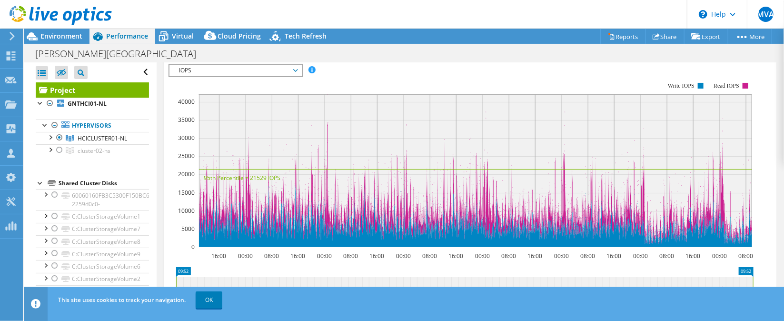
click at [189, 76] on span "IOPS" at bounding box center [235, 70] width 122 height 11
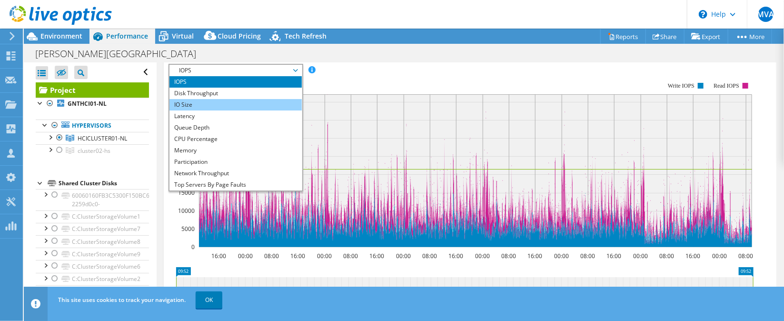
click at [191, 110] on li "IO Size" at bounding box center [235, 104] width 132 height 11
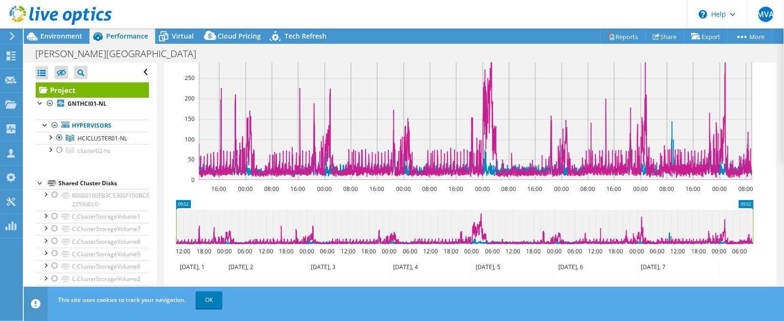
scroll to position [285, 0]
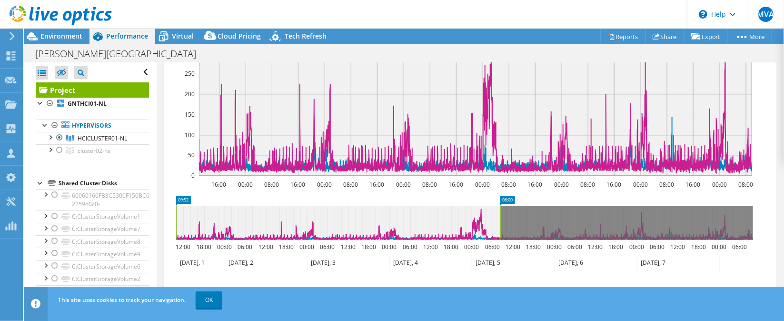
drag, startPoint x: 752, startPoint y: 228, endPoint x: 499, endPoint y: 235, distance: 252.8
click at [499, 235] on rect at bounding box center [500, 223] width 4 height 34
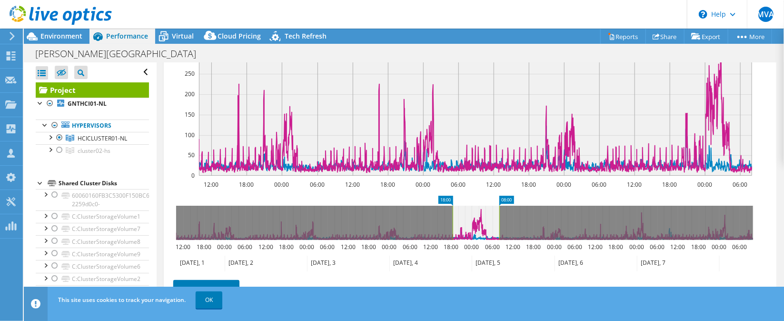
drag, startPoint x: 177, startPoint y: 226, endPoint x: 454, endPoint y: 237, distance: 276.8
click at [454, 237] on rect at bounding box center [453, 223] width 4 height 34
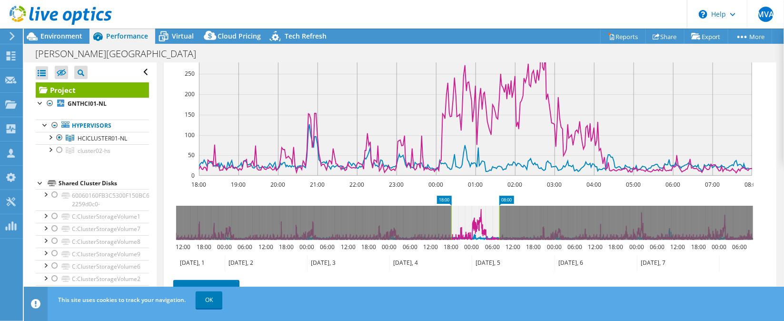
scroll to position [214, 0]
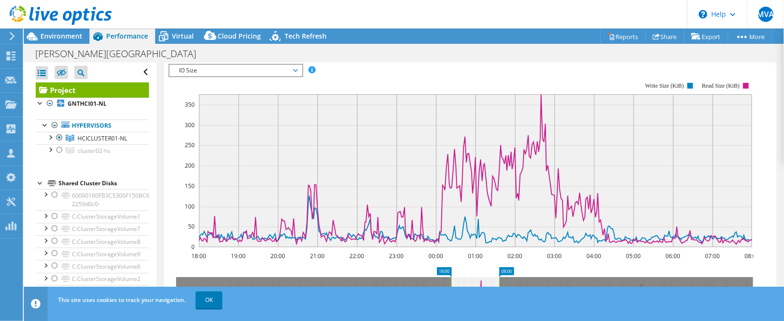
click at [196, 76] on span "IO Size" at bounding box center [235, 70] width 122 height 11
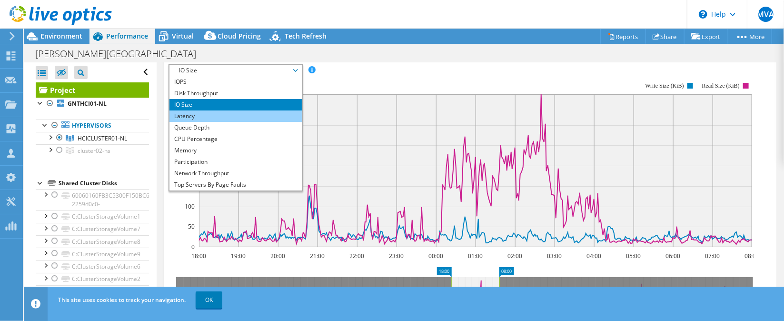
click at [182, 122] on li "Latency" at bounding box center [235, 115] width 132 height 11
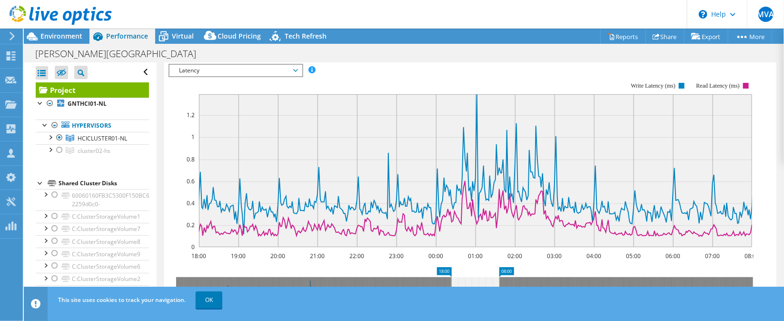
click at [198, 76] on span "Latency" at bounding box center [235, 70] width 122 height 11
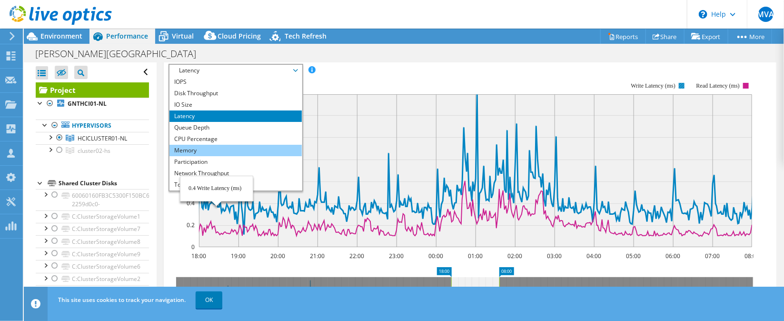
scroll to position [34, 0]
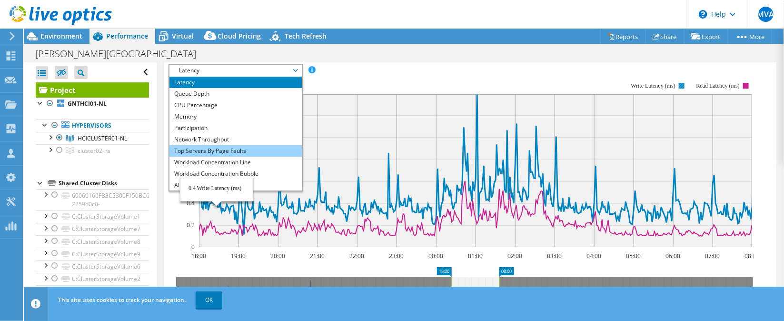
click at [205, 157] on li "Top Servers By Page Faults" at bounding box center [235, 150] width 132 height 11
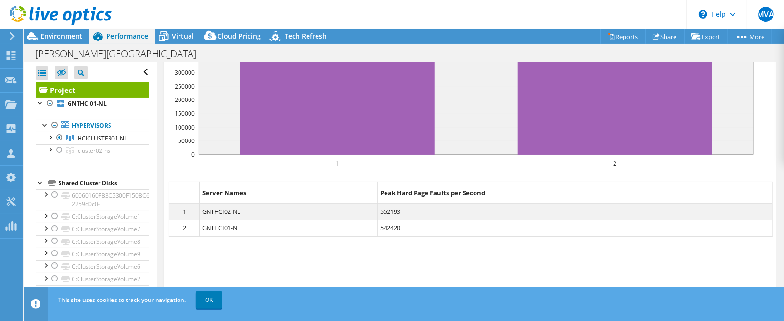
scroll to position [368, 0]
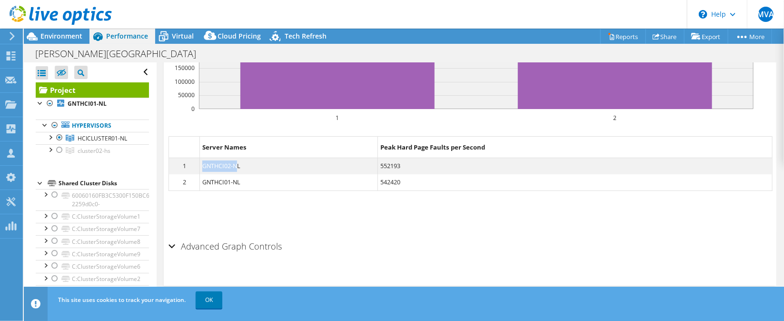
drag, startPoint x: 236, startPoint y: 166, endPoint x: 193, endPoint y: 166, distance: 42.8
click at [193, 166] on dl "1 GNTHCI02-NL 552193" at bounding box center [470, 166] width 603 height 16
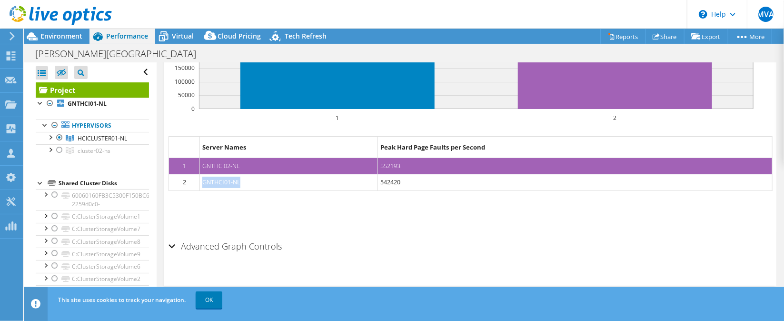
drag, startPoint x: 240, startPoint y: 184, endPoint x: 195, endPoint y: 182, distance: 45.7
click at [195, 182] on dl "2 GNTHCI01-NL 542420" at bounding box center [470, 182] width 603 height 16
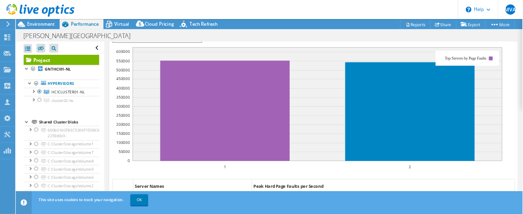
scroll to position [225, 0]
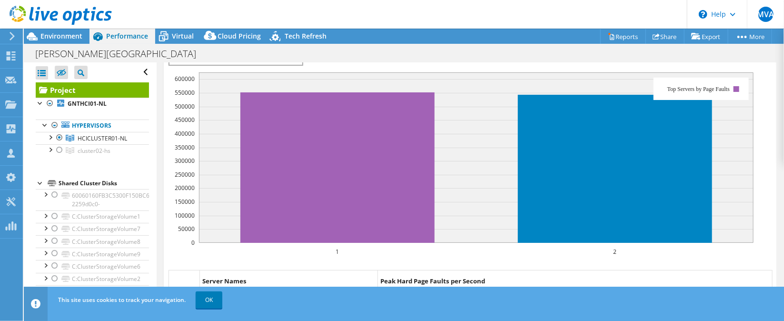
click at [66, 28] on div at bounding box center [56, 16] width 112 height 32
click at [66, 36] on span "Environment" at bounding box center [61, 35] width 42 height 9
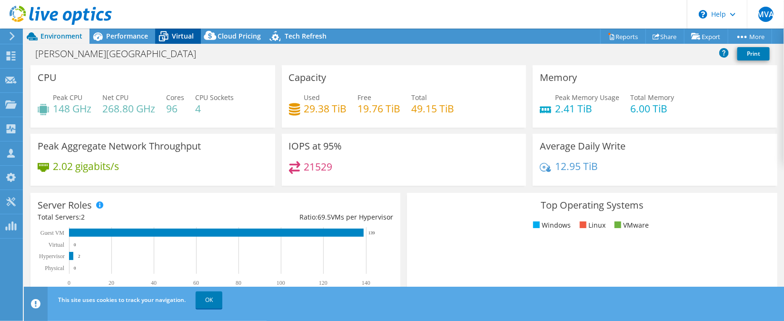
click at [175, 35] on span "Virtual" at bounding box center [183, 35] width 22 height 9
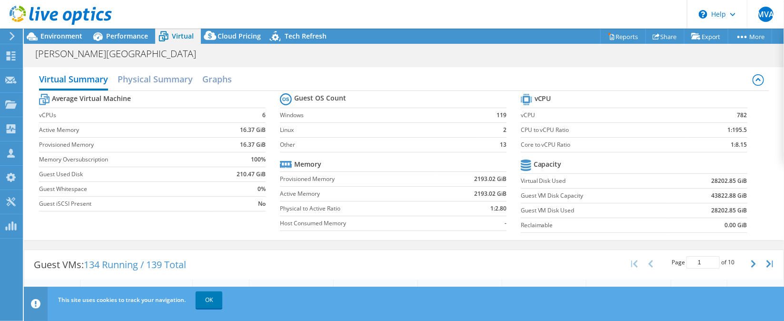
click at [172, 31] on span "Virtual" at bounding box center [183, 35] width 22 height 9
drag, startPoint x: 724, startPoint y: 115, endPoint x: 736, endPoint y: 115, distance: 11.9
click at [580, 115] on td "782" at bounding box center [717, 115] width 59 height 15
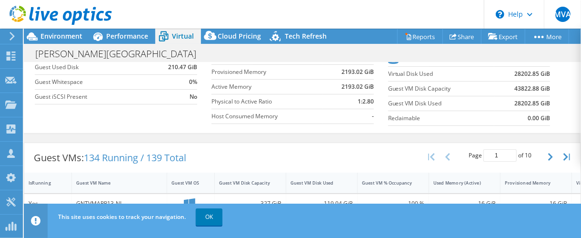
scroll to position [106, 0]
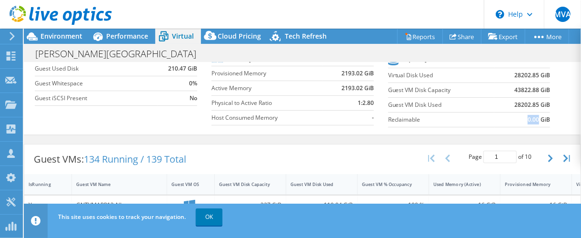
drag, startPoint x: 502, startPoint y: 113, endPoint x: 531, endPoint y: 118, distance: 29.0
click at [531, 118] on td "0.00 GiB" at bounding box center [522, 119] width 56 height 15
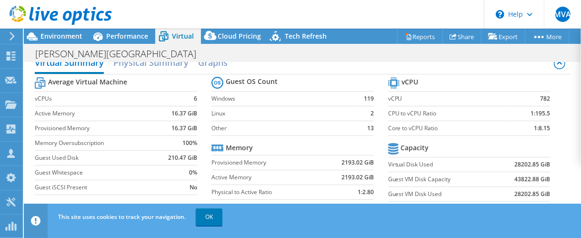
scroll to position [0, 0]
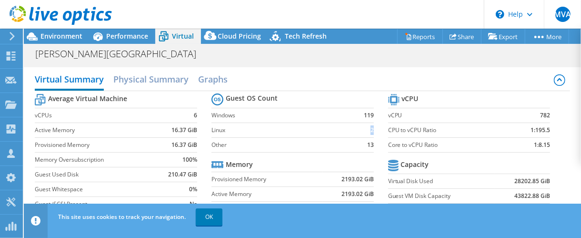
drag, startPoint x: 349, startPoint y: 131, endPoint x: 366, endPoint y: 131, distance: 17.1
click at [366, 131] on td "2" at bounding box center [362, 129] width 21 height 15
drag, startPoint x: 358, startPoint y: 112, endPoint x: 362, endPoint y: 126, distance: 13.9
click at [369, 120] on section "Guest OS Count Windows 119 Linux 2 Other 13 Memory Provisioned Memory 2193.02 G…" at bounding box center [299, 163] width 177 height 145
click at [367, 145] on b "13" at bounding box center [370, 145] width 7 height 10
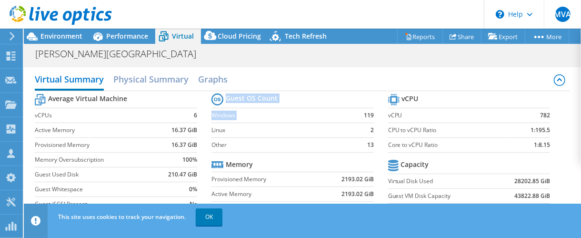
click at [359, 142] on td "13" at bounding box center [362, 144] width 21 height 15
drag, startPoint x: 361, startPoint y: 143, endPoint x: 371, endPoint y: 145, distance: 10.2
click at [371, 145] on section "Guest OS Count Windows 119 Linux 2 Other 13 Memory Provisioned Memory 2193.02 G…" at bounding box center [299, 163] width 177 height 145
click at [367, 145] on b "13" at bounding box center [370, 145] width 7 height 10
drag, startPoint x: 362, startPoint y: 145, endPoint x: 369, endPoint y: 144, distance: 6.7
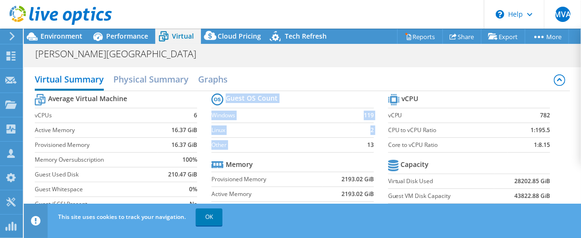
click at [369, 144] on section "Guest OS Count Windows 119 Linux 2 Other 13 Memory Provisioned Memory 2193.02 G…" at bounding box center [299, 163] width 177 height 145
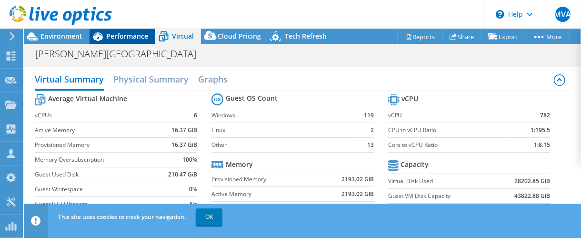
click at [126, 32] on span "Performance" at bounding box center [127, 35] width 42 height 9
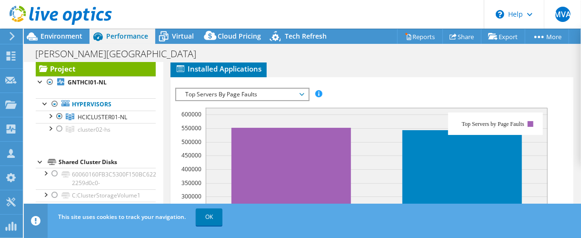
scroll to position [53, 0]
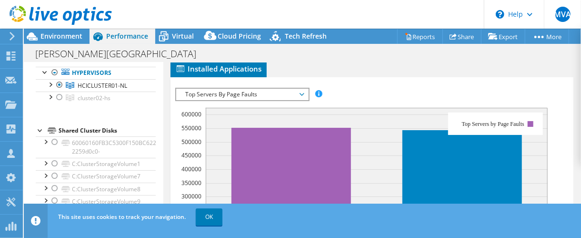
click at [212, 91] on span "Top Servers By Page Faults" at bounding box center [242, 94] width 122 height 11
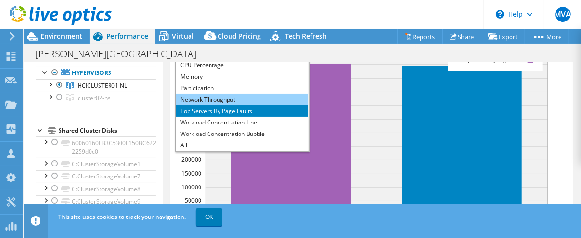
scroll to position [331, 0]
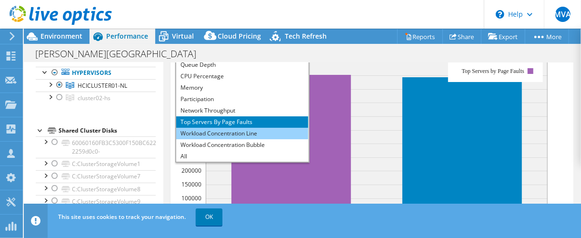
click at [220, 129] on li "Workload Concentration Line" at bounding box center [242, 133] width 132 height 11
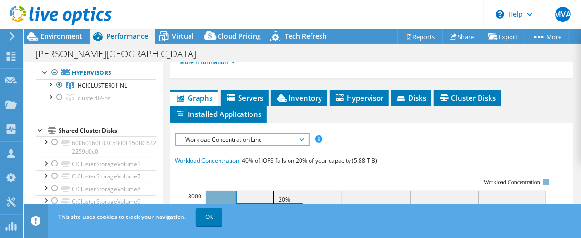
scroll to position [225, 0]
